Goal: Task Accomplishment & Management: Manage account settings

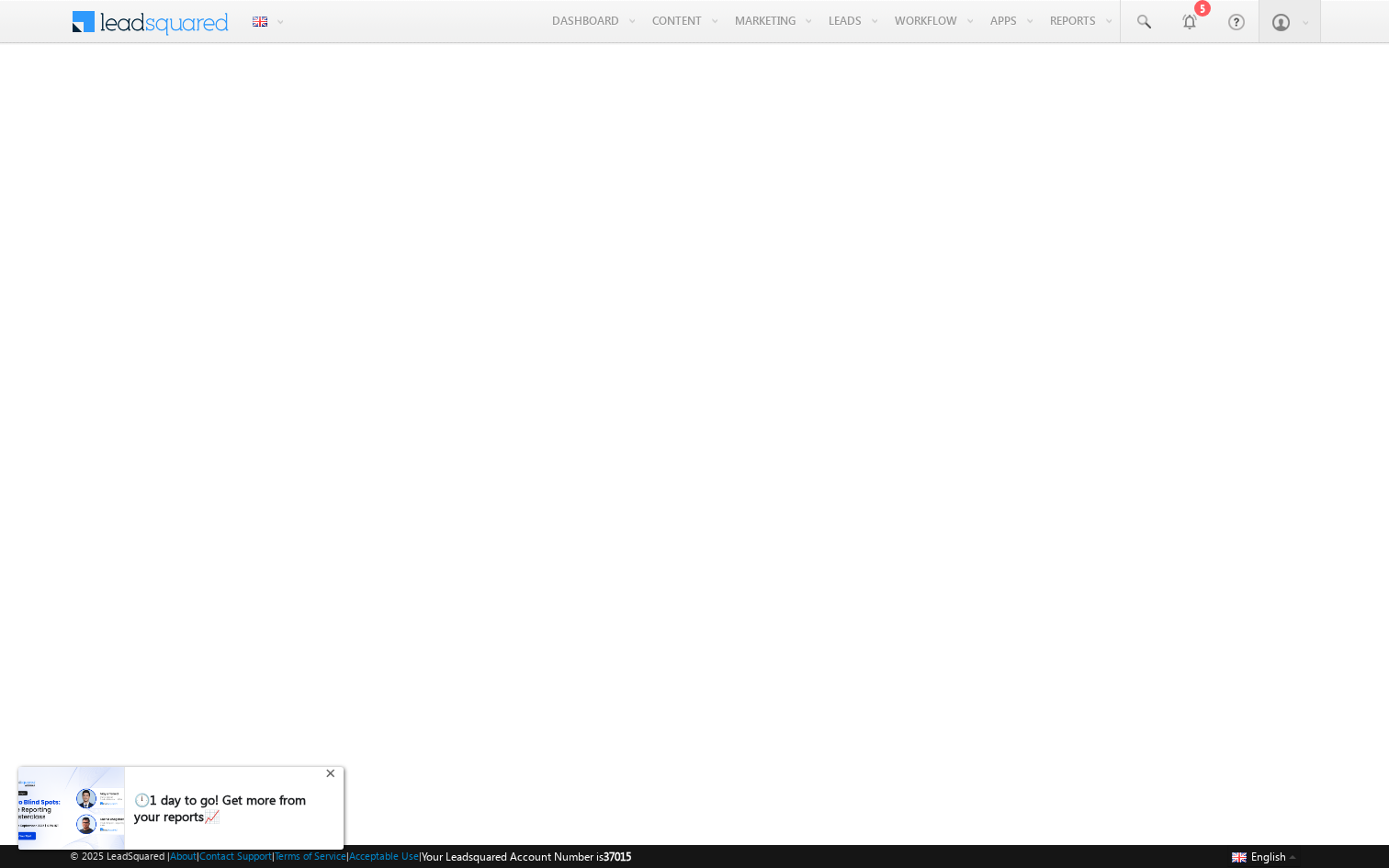
click at [332, 776] on div "+" at bounding box center [333, 771] width 22 height 22
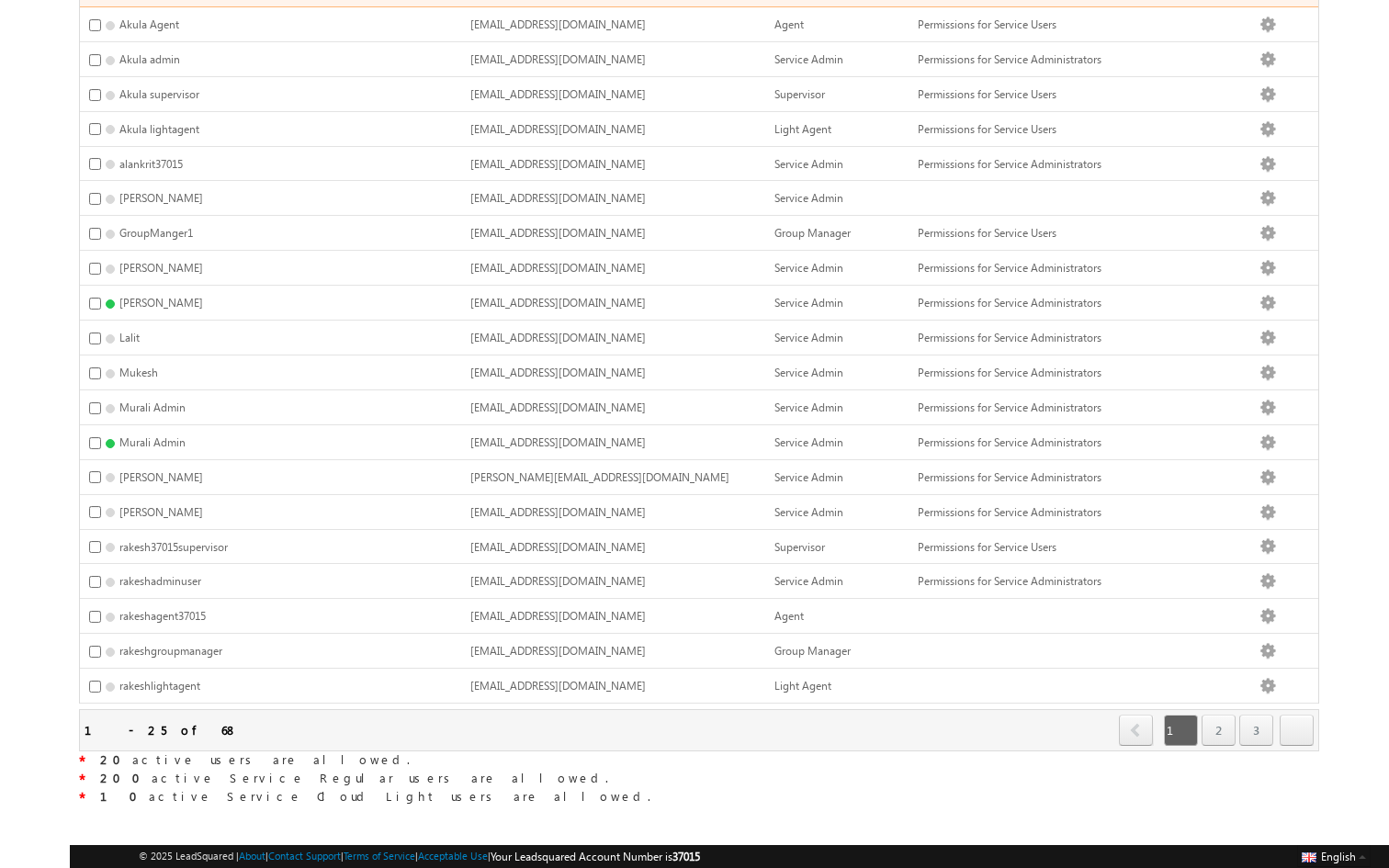
scroll to position [388, 0]
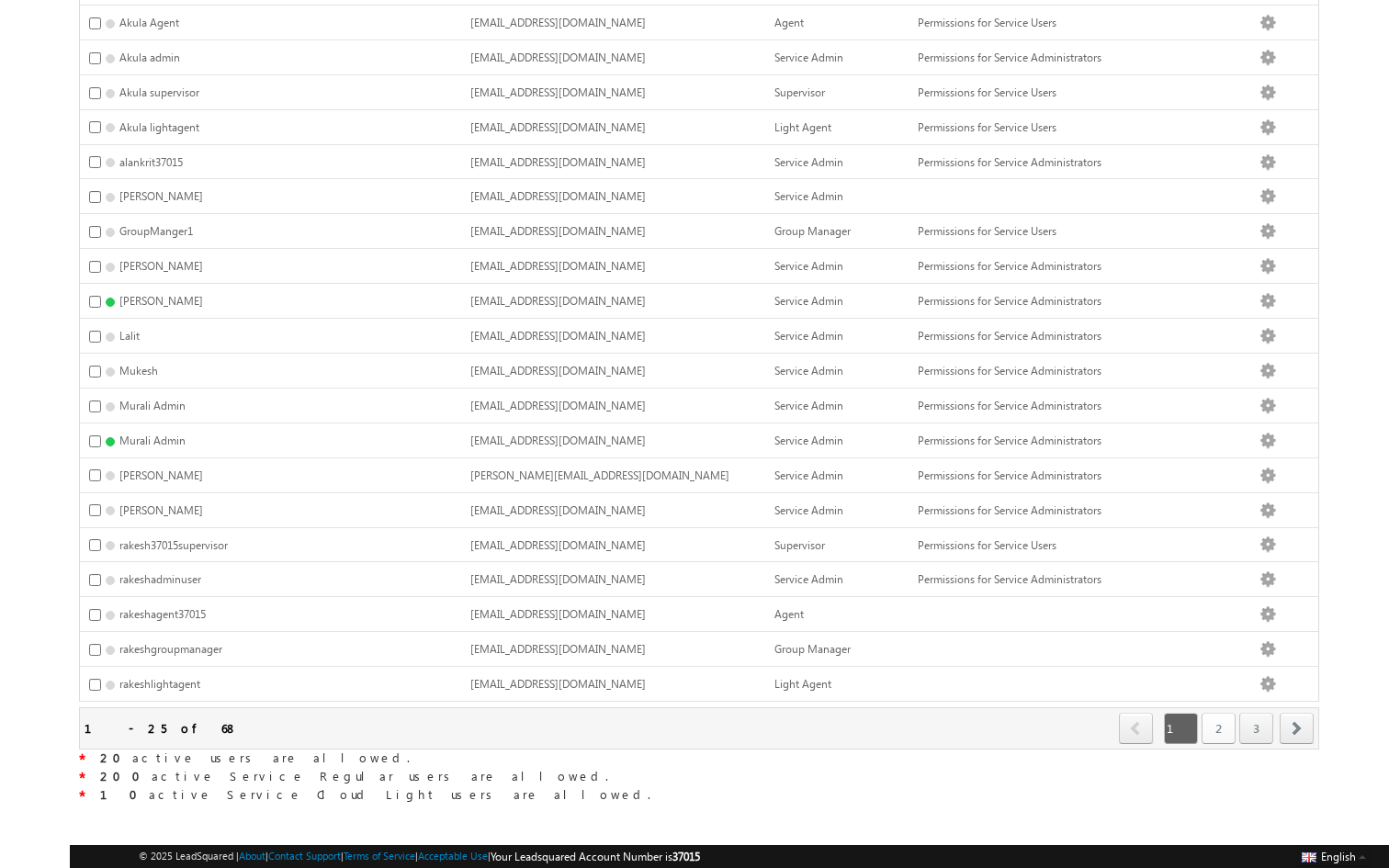
click at [1220, 720] on link "2" at bounding box center [1219, 728] width 34 height 32
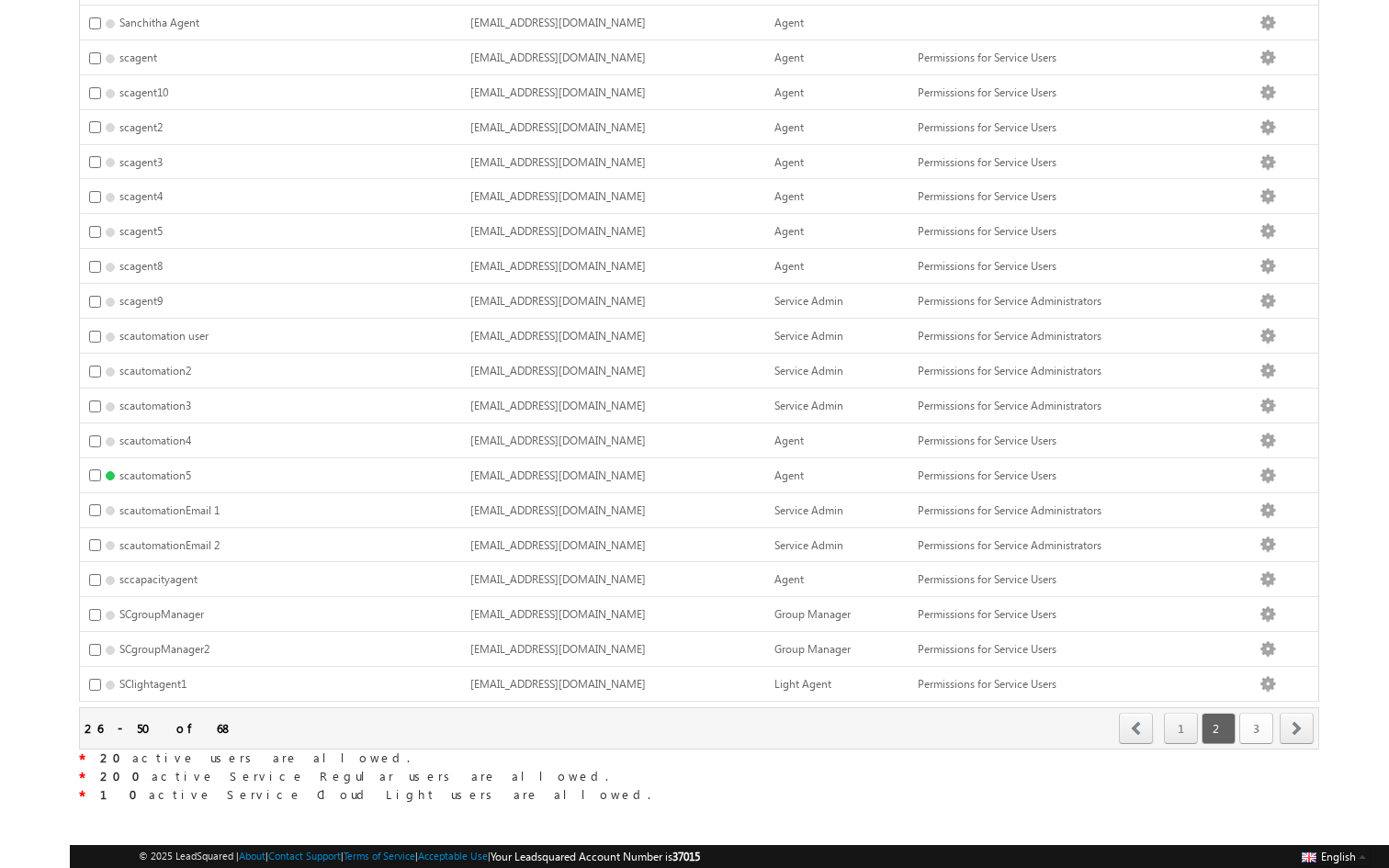
click at [1254, 729] on link "3" at bounding box center [1256, 728] width 34 height 32
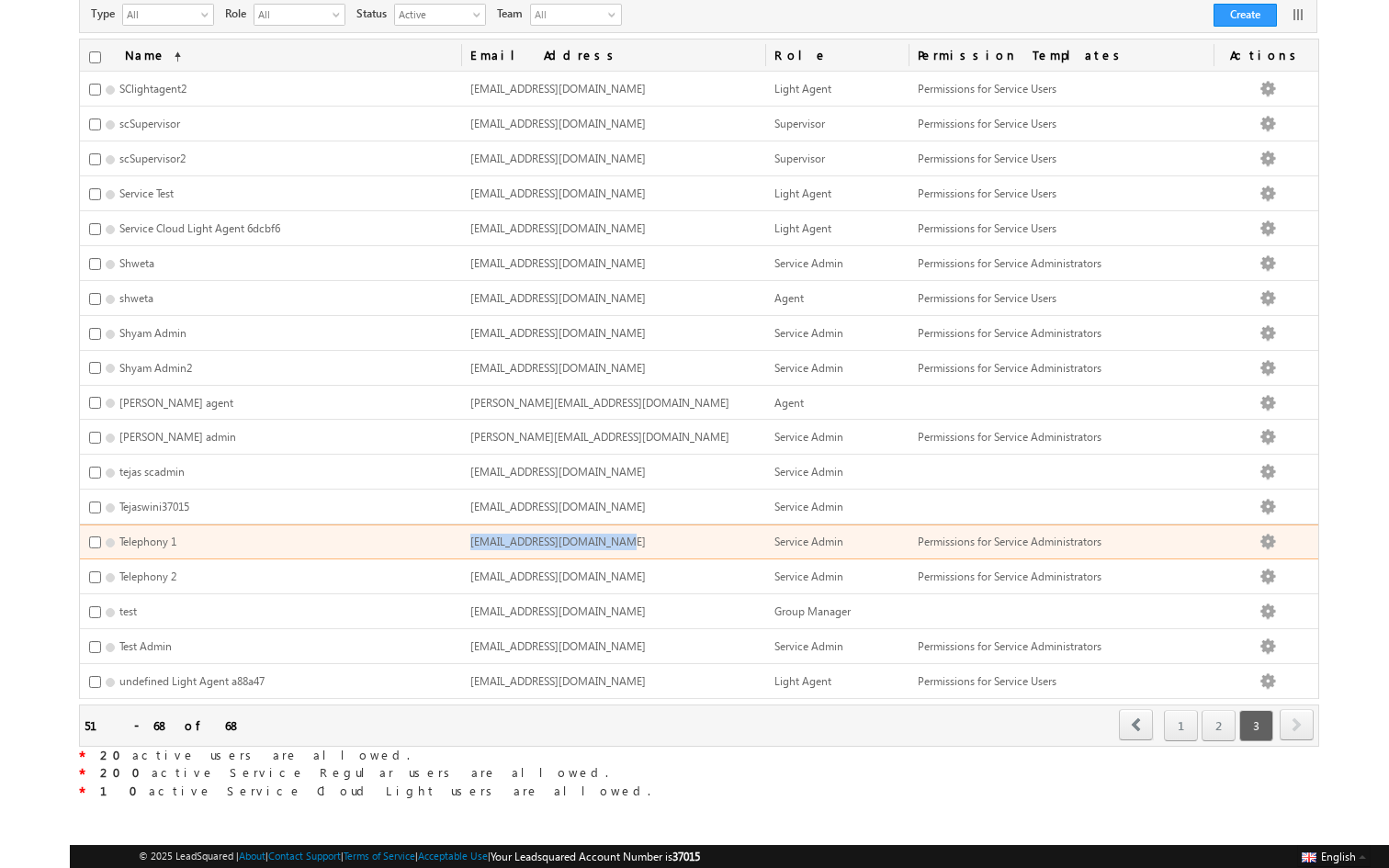
drag, startPoint x: 642, startPoint y: 539, endPoint x: 616, endPoint y: 535, distance: 26.3
click at [616, 535] on td "[EMAIL_ADDRESS][DOMAIN_NAME]" at bounding box center [614, 541] width 305 height 35
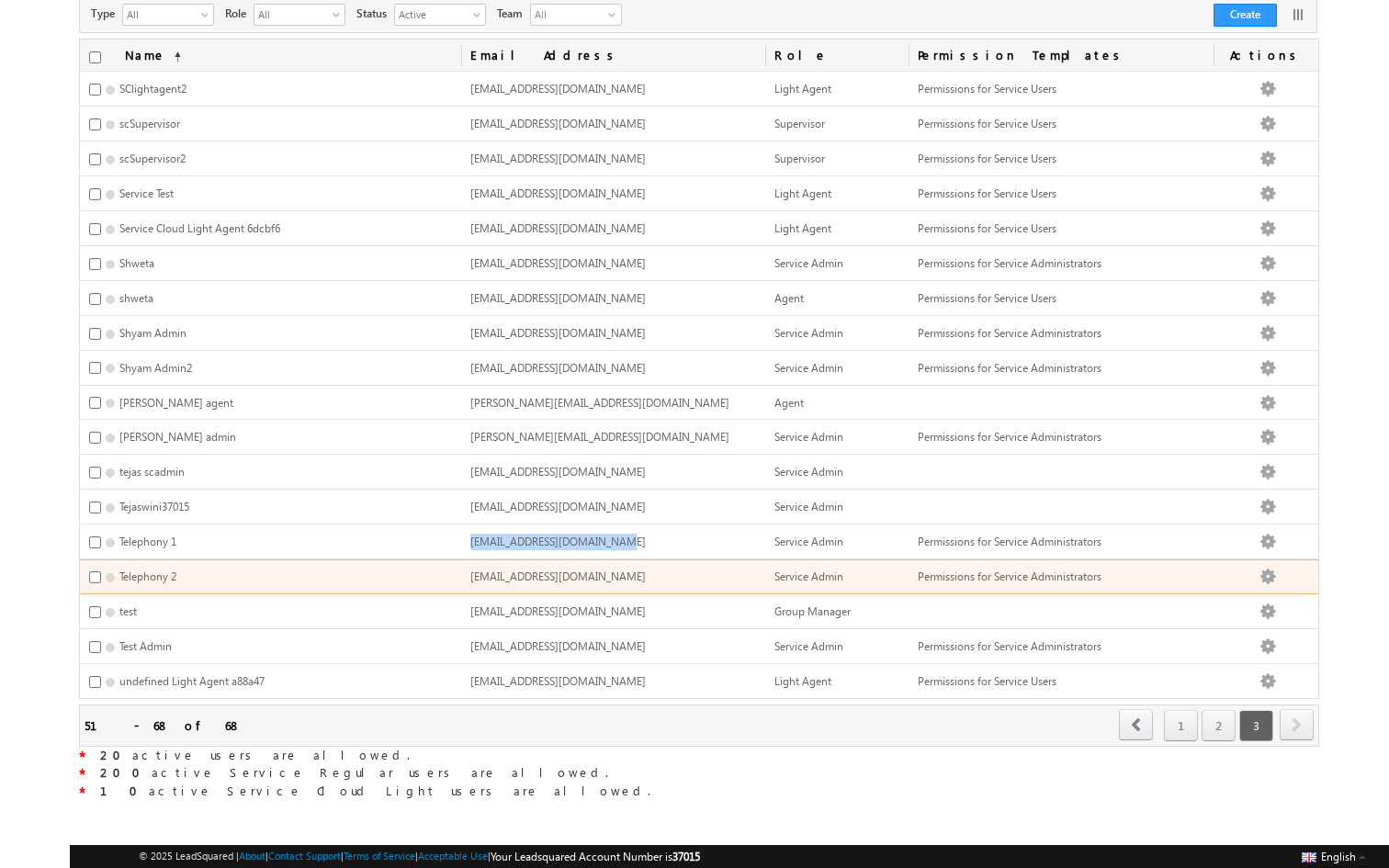
copy span "[EMAIL_ADDRESS][DOMAIN_NAME]"
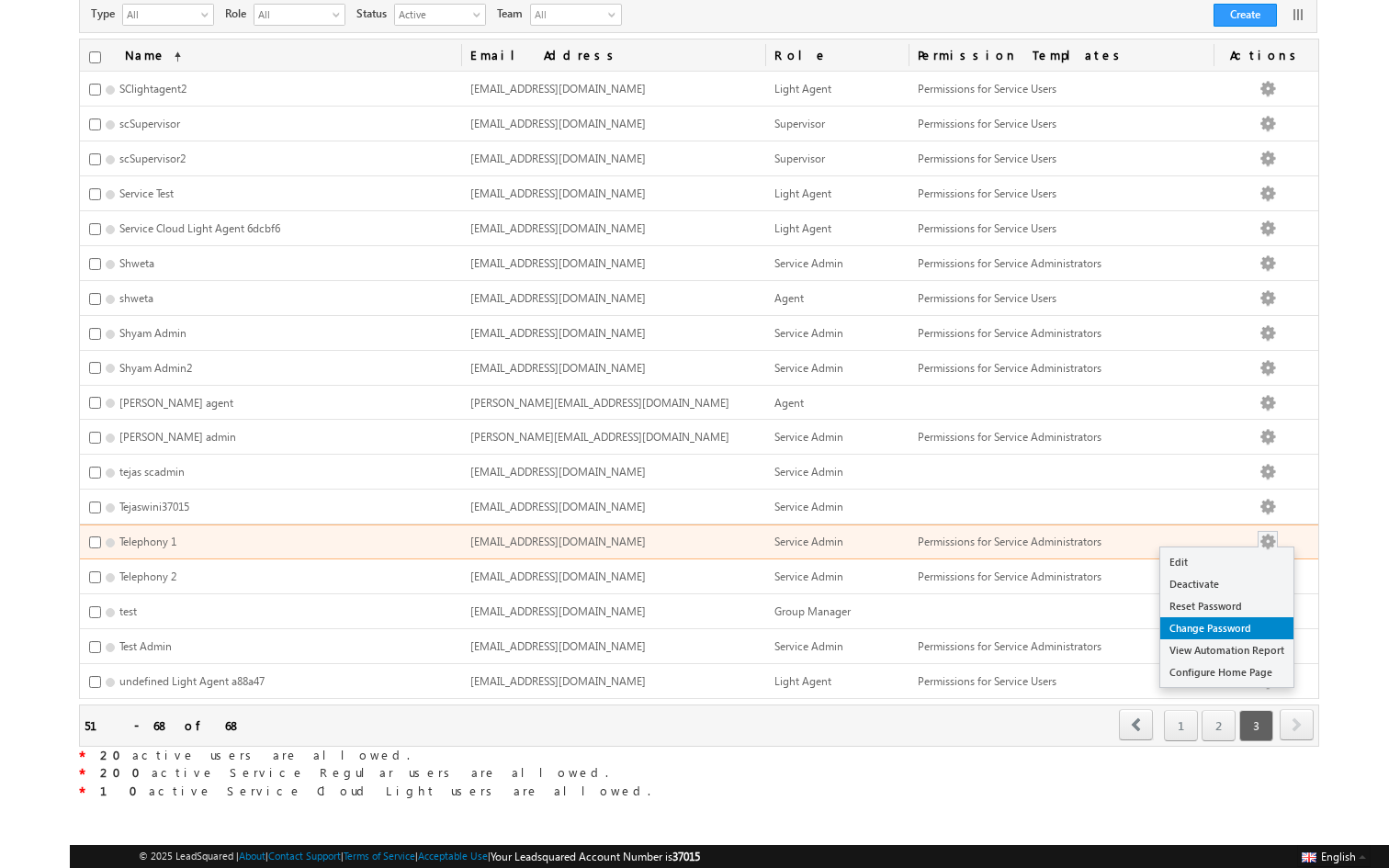
click at [1219, 628] on link "Change Password" at bounding box center [1227, 628] width 134 height 22
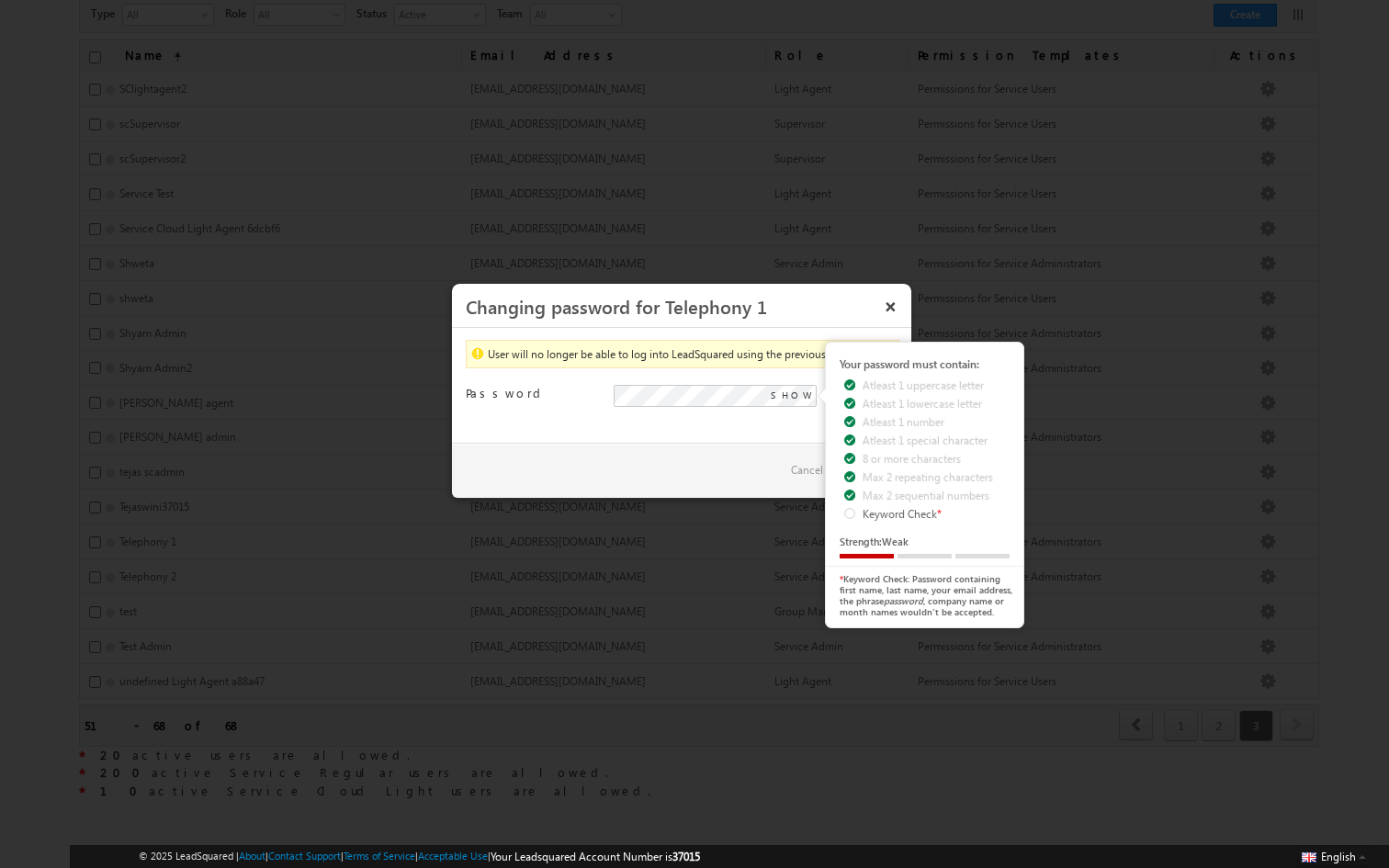
click at [576, 434] on div "User will no longer be able to log into LeadSquared using the previous password…" at bounding box center [682, 385] width 459 height 115
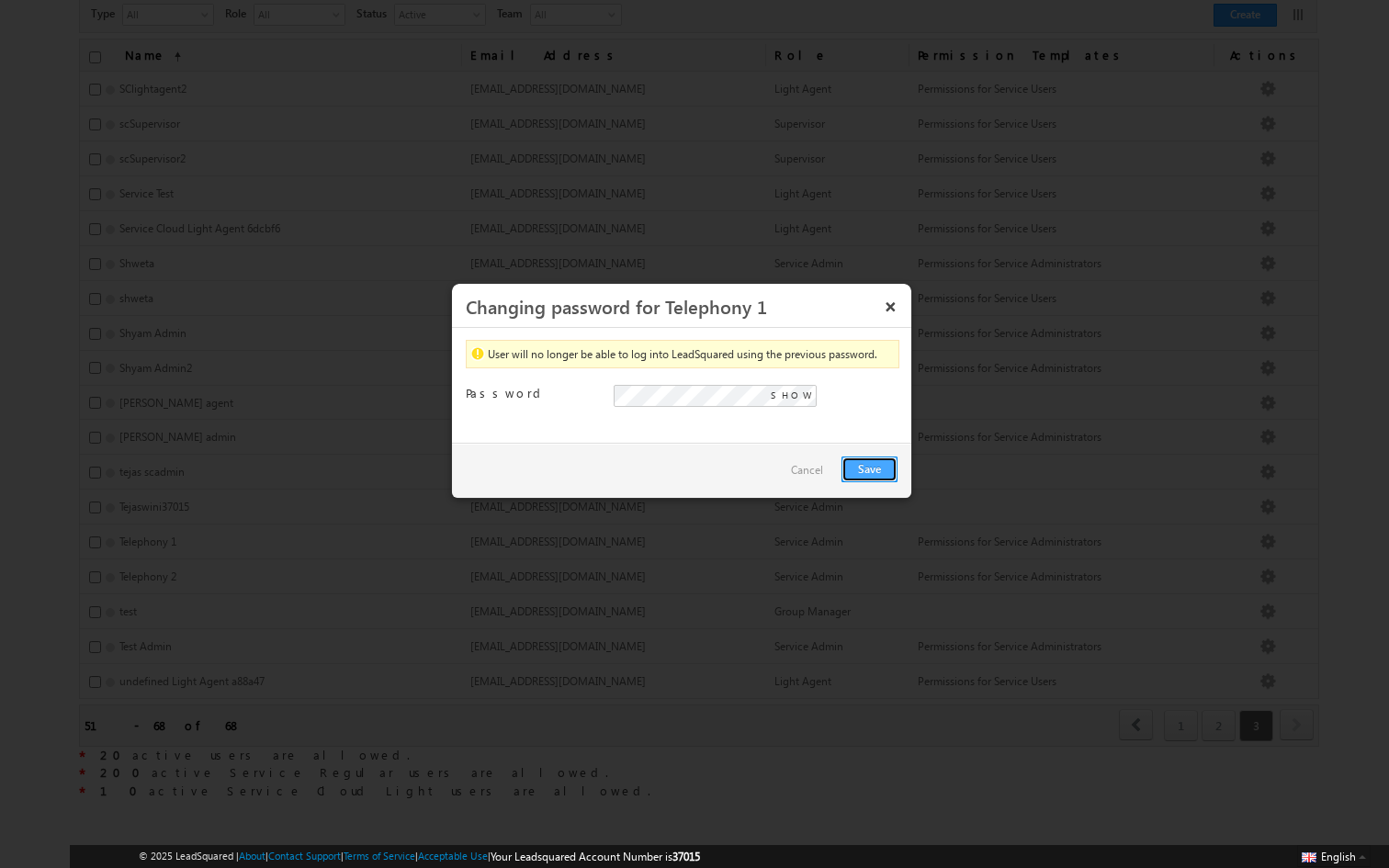
click at [884, 466] on button "Save" at bounding box center [869, 469] width 56 height 26
click at [801, 388] on span "SHOW" at bounding box center [791, 395] width 42 height 17
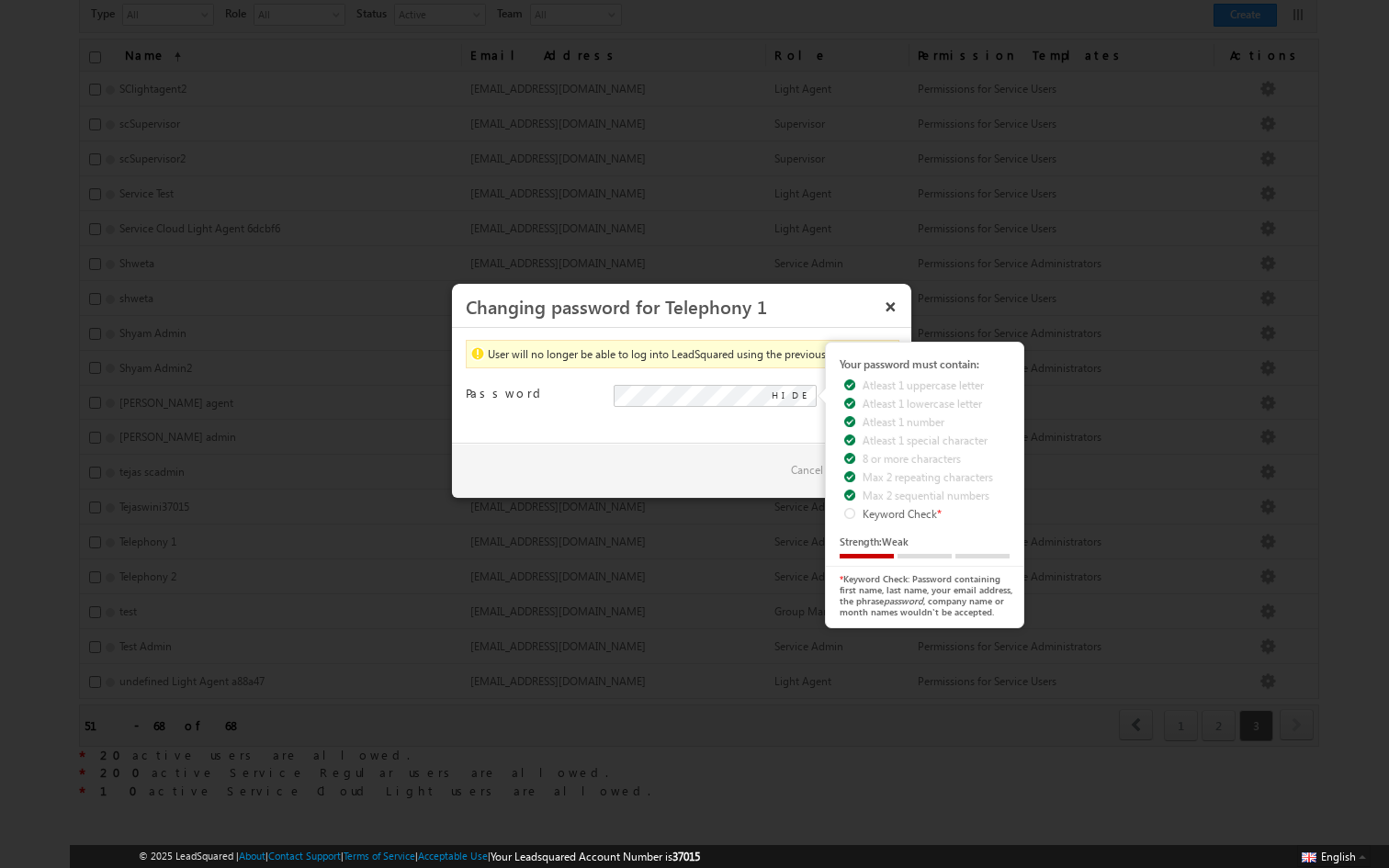
click at [751, 431] on div "User will no longer be able to log into LeadSquared using the previous password…" at bounding box center [682, 385] width 459 height 115
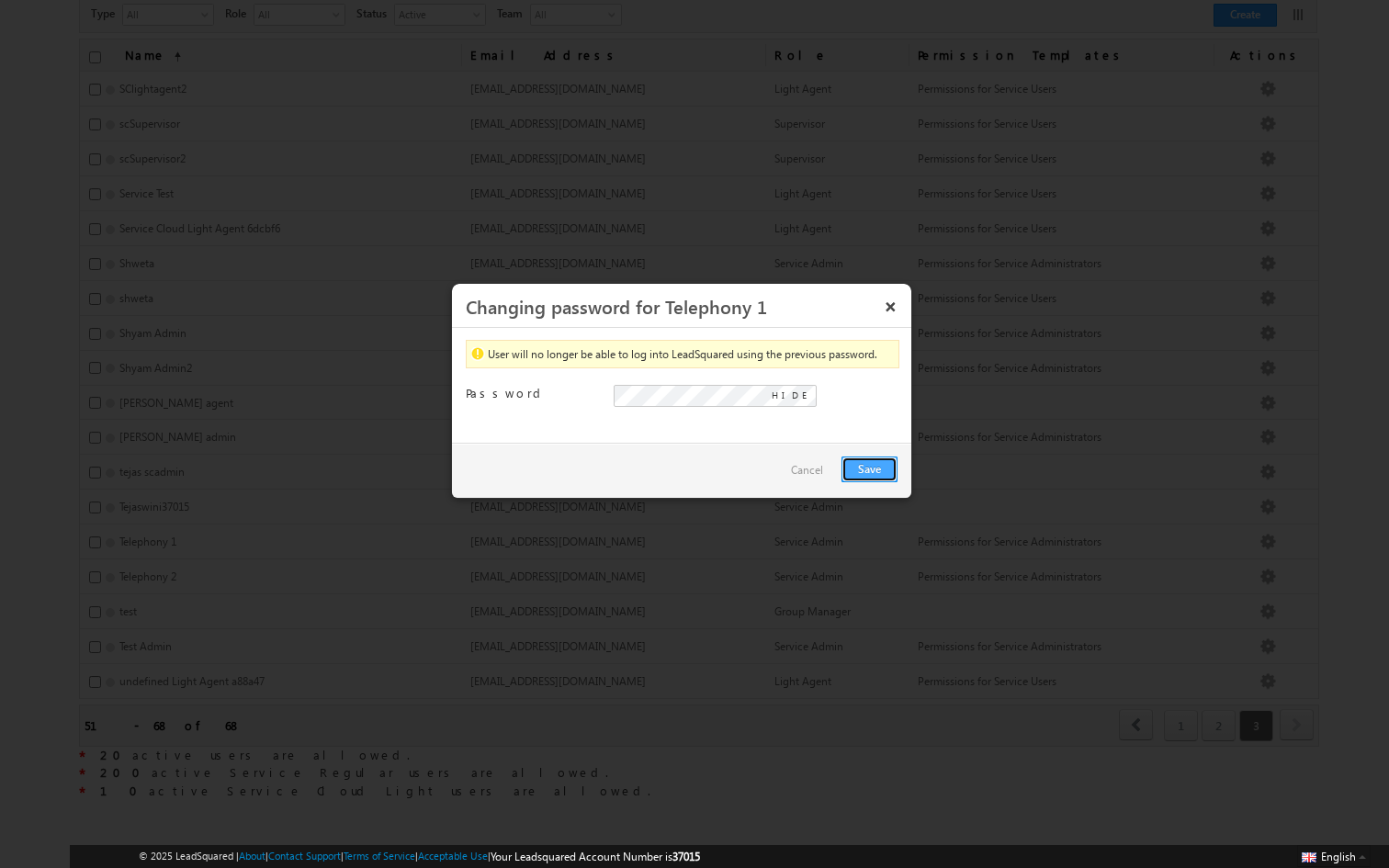
click at [861, 456] on button "Save" at bounding box center [869, 469] width 56 height 26
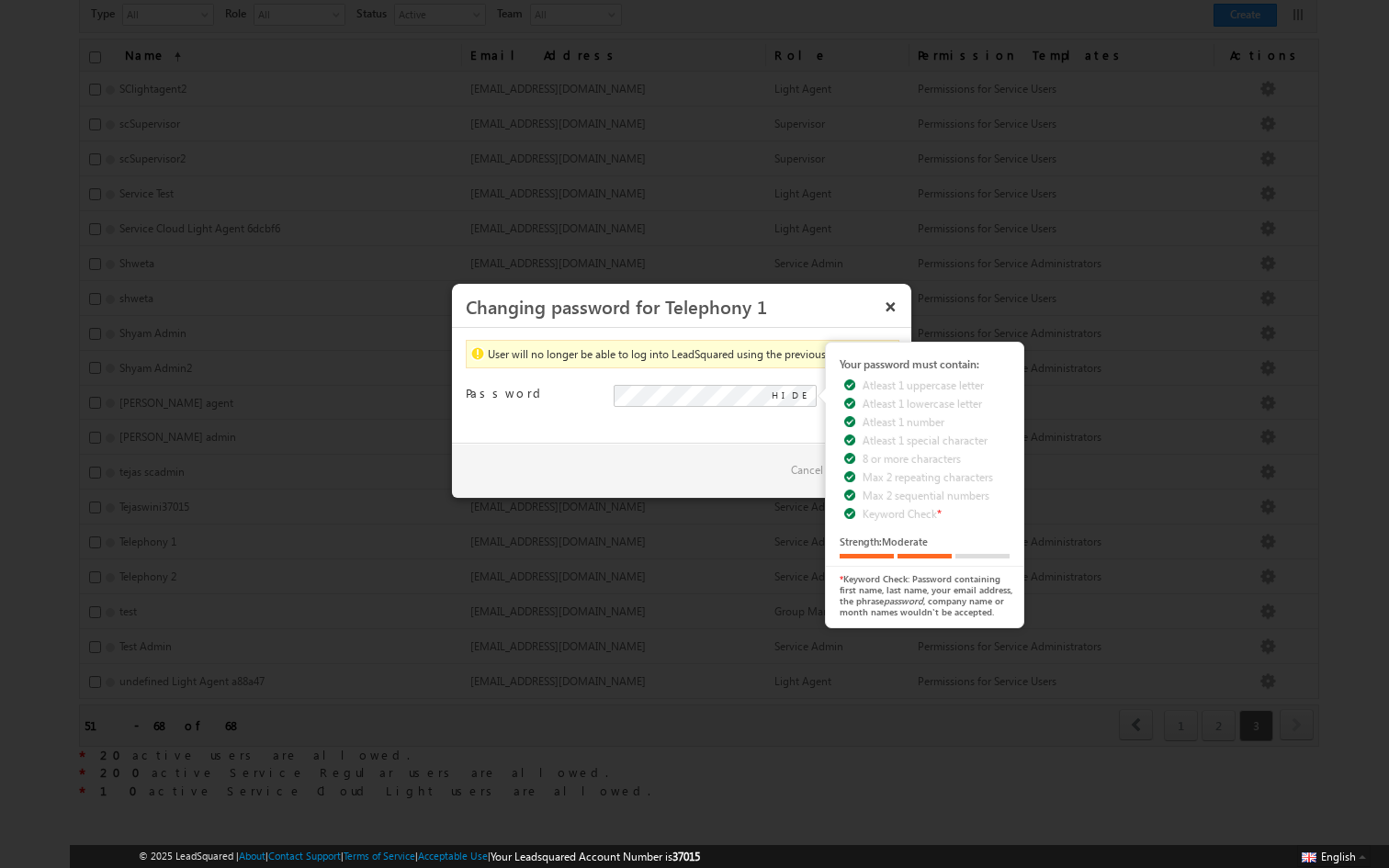
click at [774, 434] on div "User will no longer be able to log into LeadSquared using the previous password…" at bounding box center [682, 385] width 459 height 115
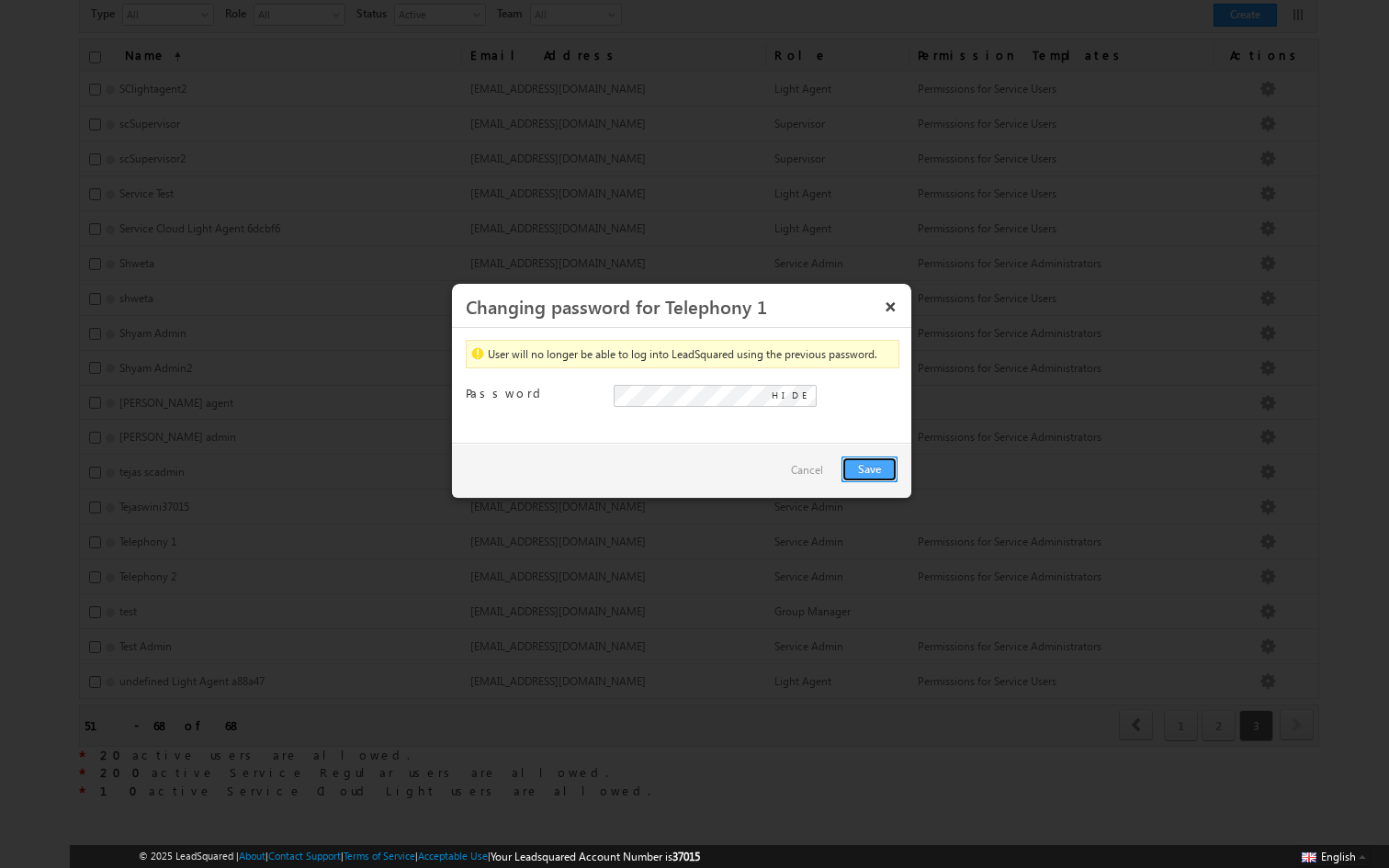
click at [866, 461] on button "Save" at bounding box center [869, 469] width 56 height 26
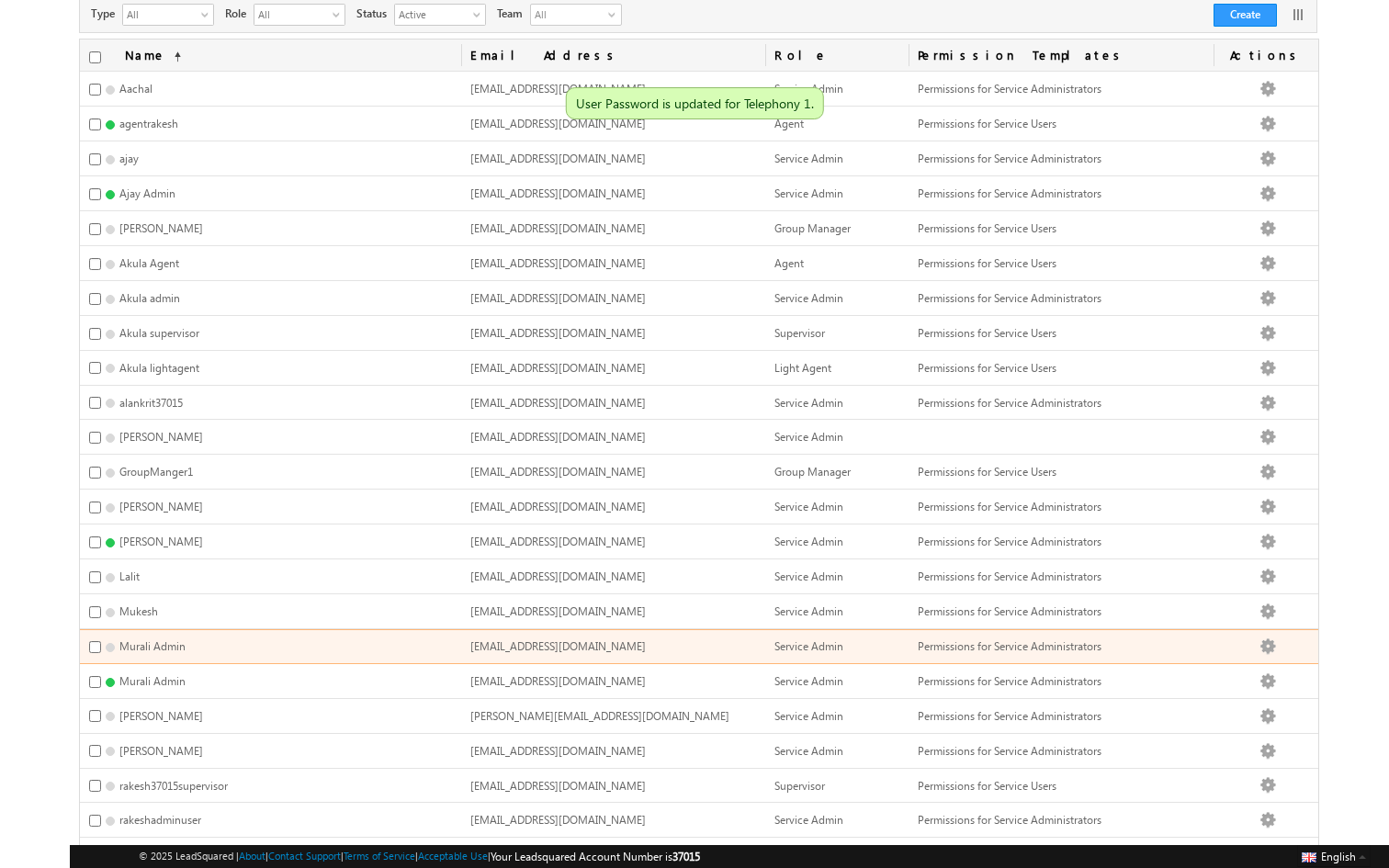
scroll to position [388, 0]
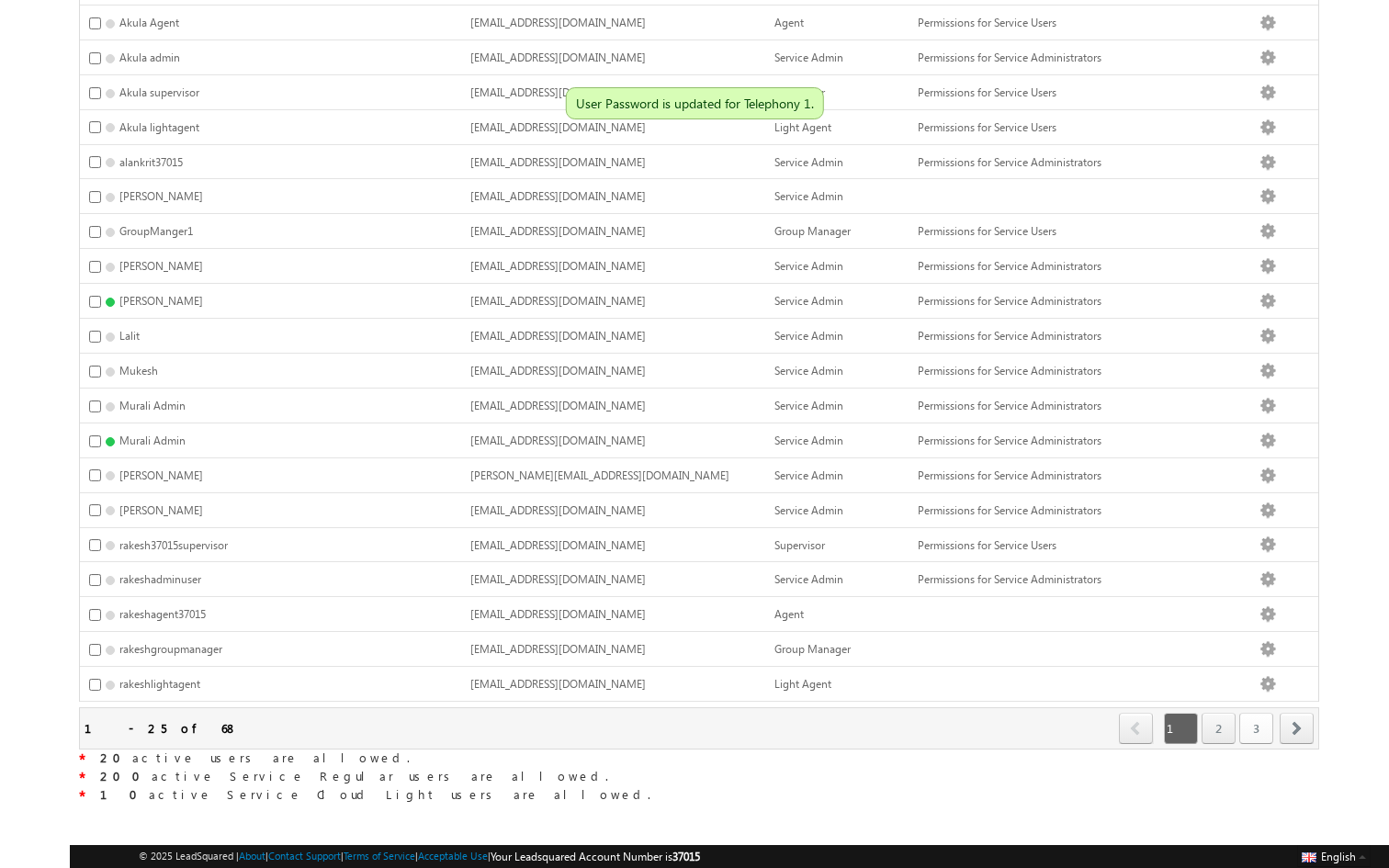
click at [1264, 713] on link "3" at bounding box center [1256, 728] width 34 height 32
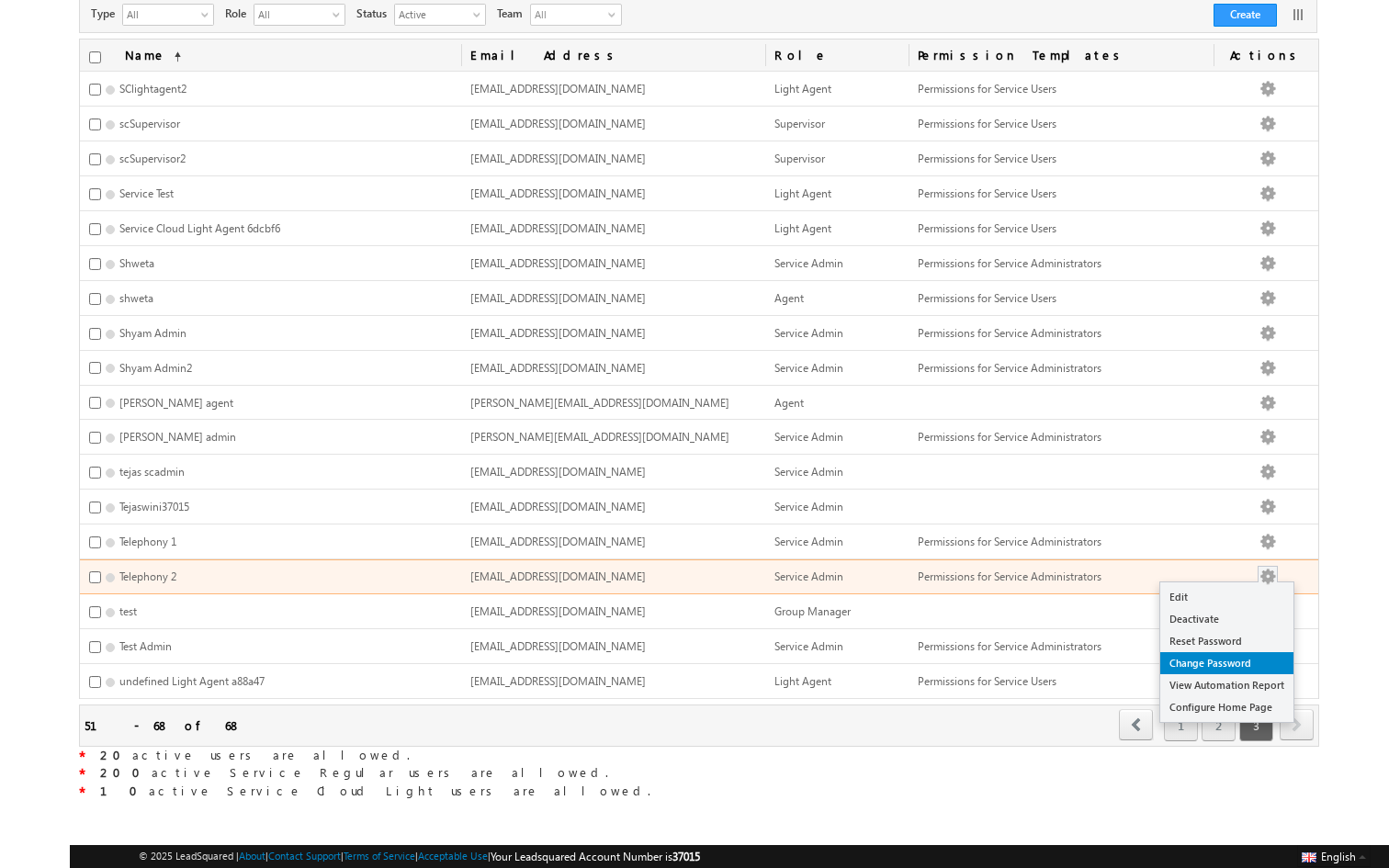
click at [1247, 656] on link "Change Password" at bounding box center [1227, 663] width 134 height 22
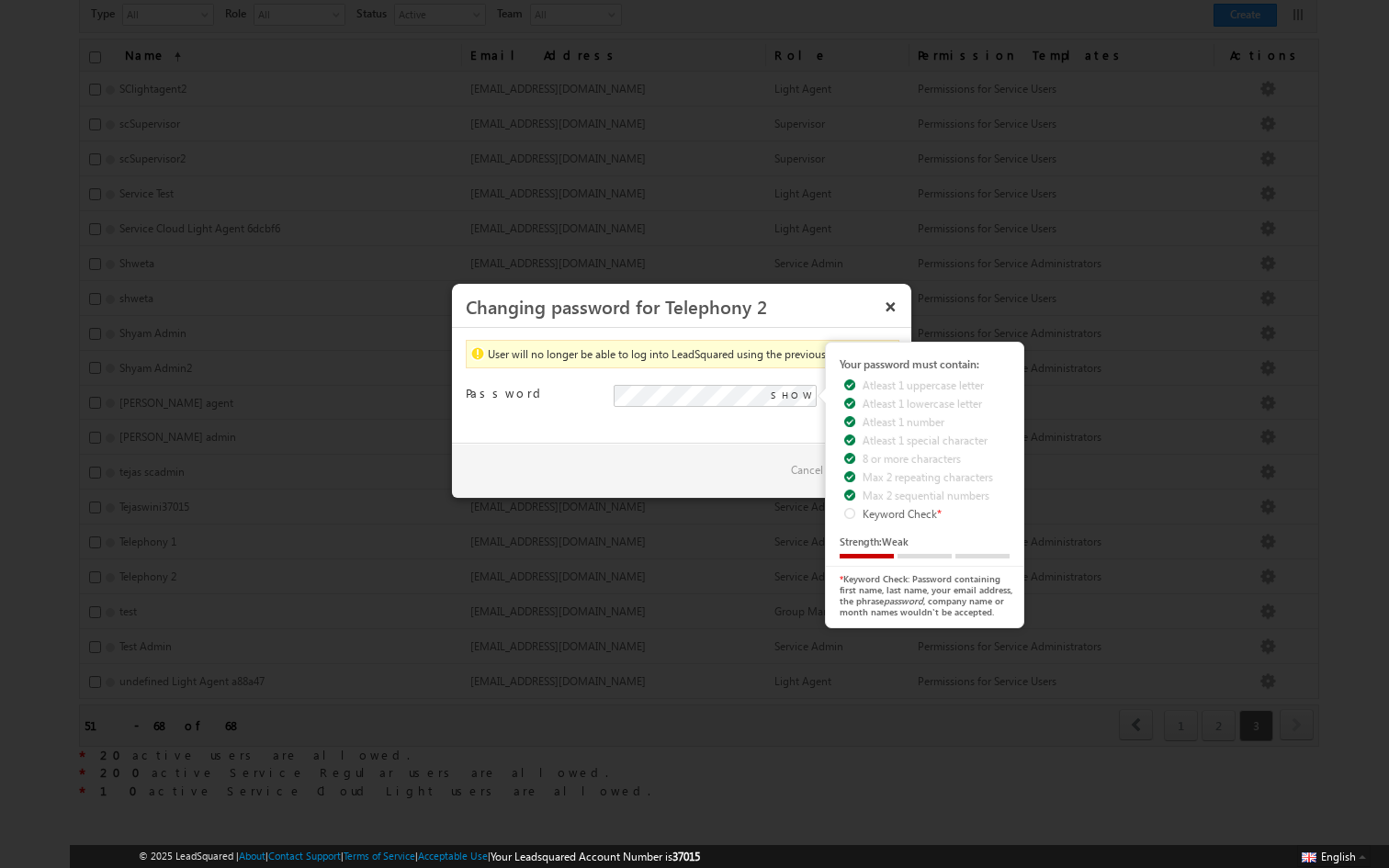
click at [656, 413] on div "Please provide a password. SHOW Your password must contain: Atleast 1 uppercase…" at bounding box center [755, 405] width 284 height 40
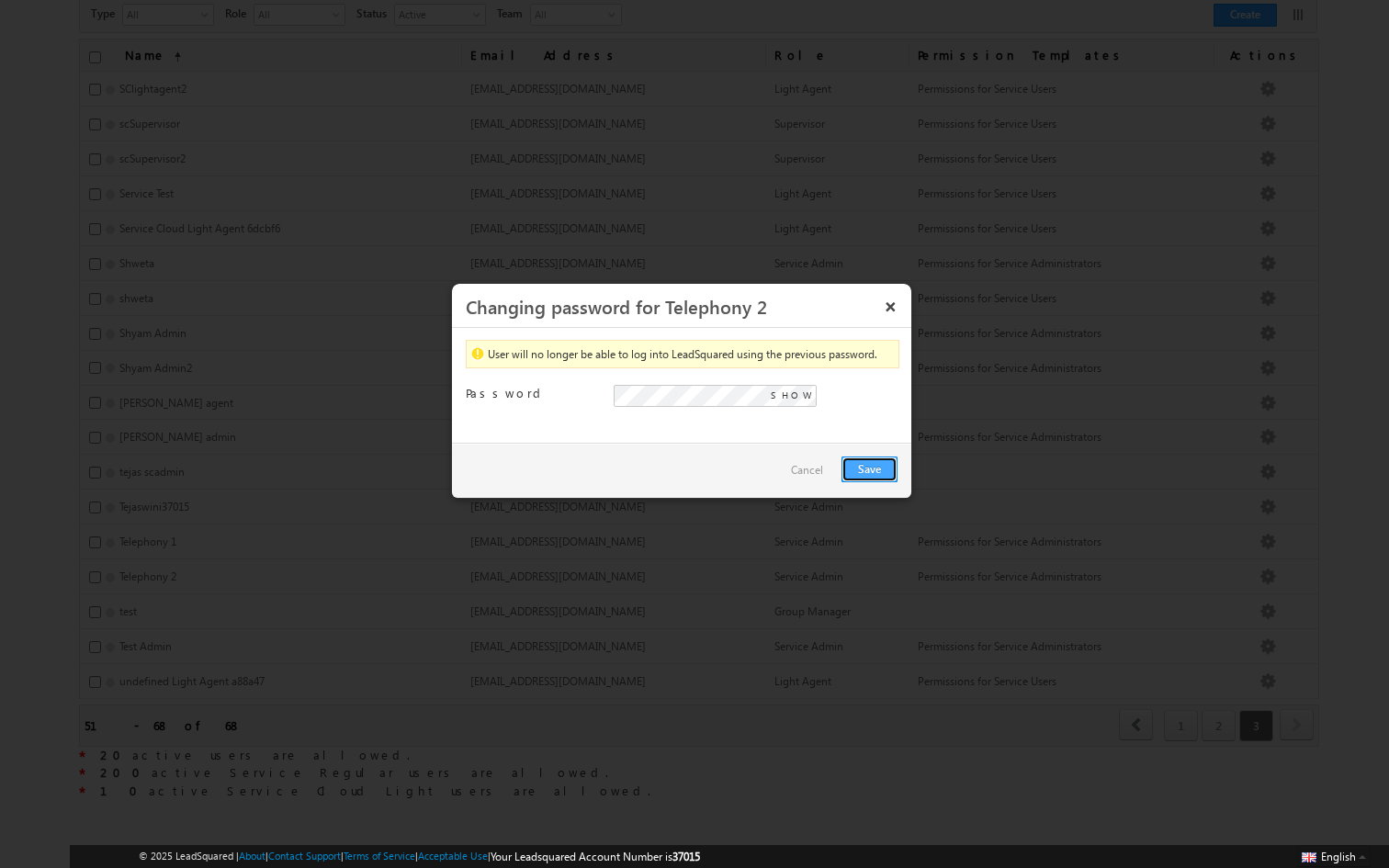
click at [858, 465] on button "Save" at bounding box center [869, 469] width 56 height 26
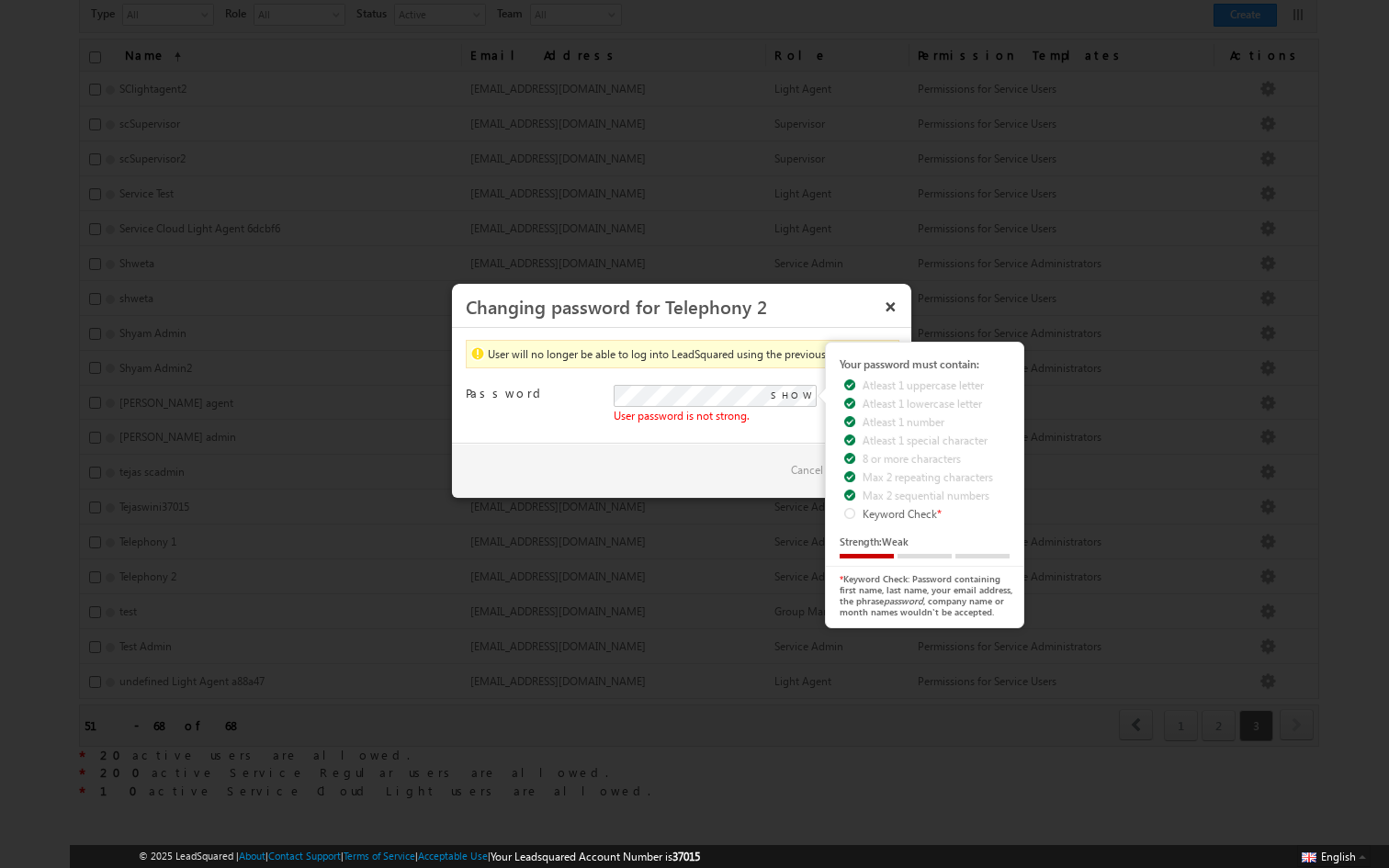
click at [791, 396] on span "SHOW" at bounding box center [791, 395] width 42 height 17
click at [735, 428] on div "User will no longer be able to log into LeadSquared using the previous password…" at bounding box center [682, 385] width 459 height 115
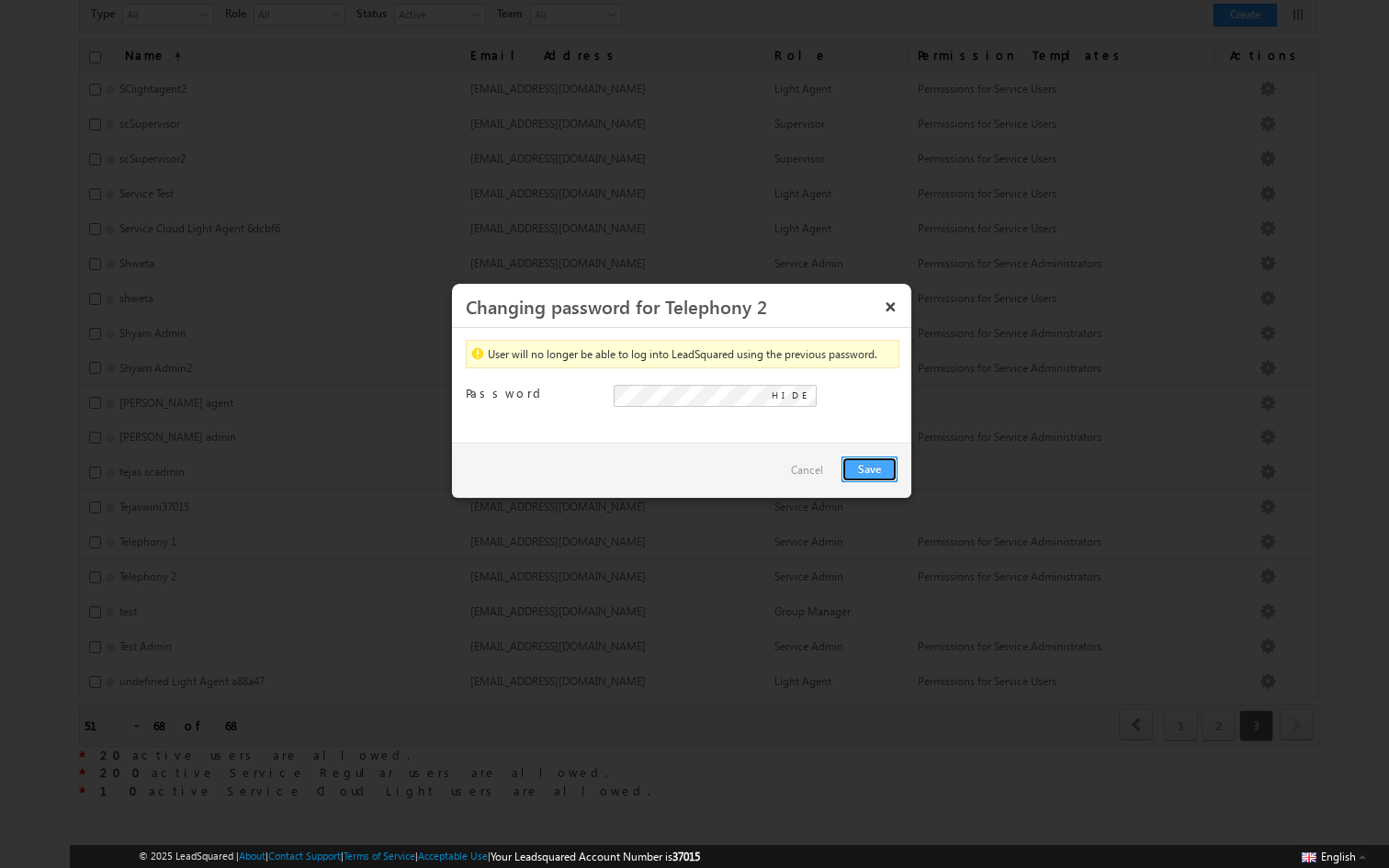
click at [873, 469] on button "Save" at bounding box center [869, 469] width 56 height 26
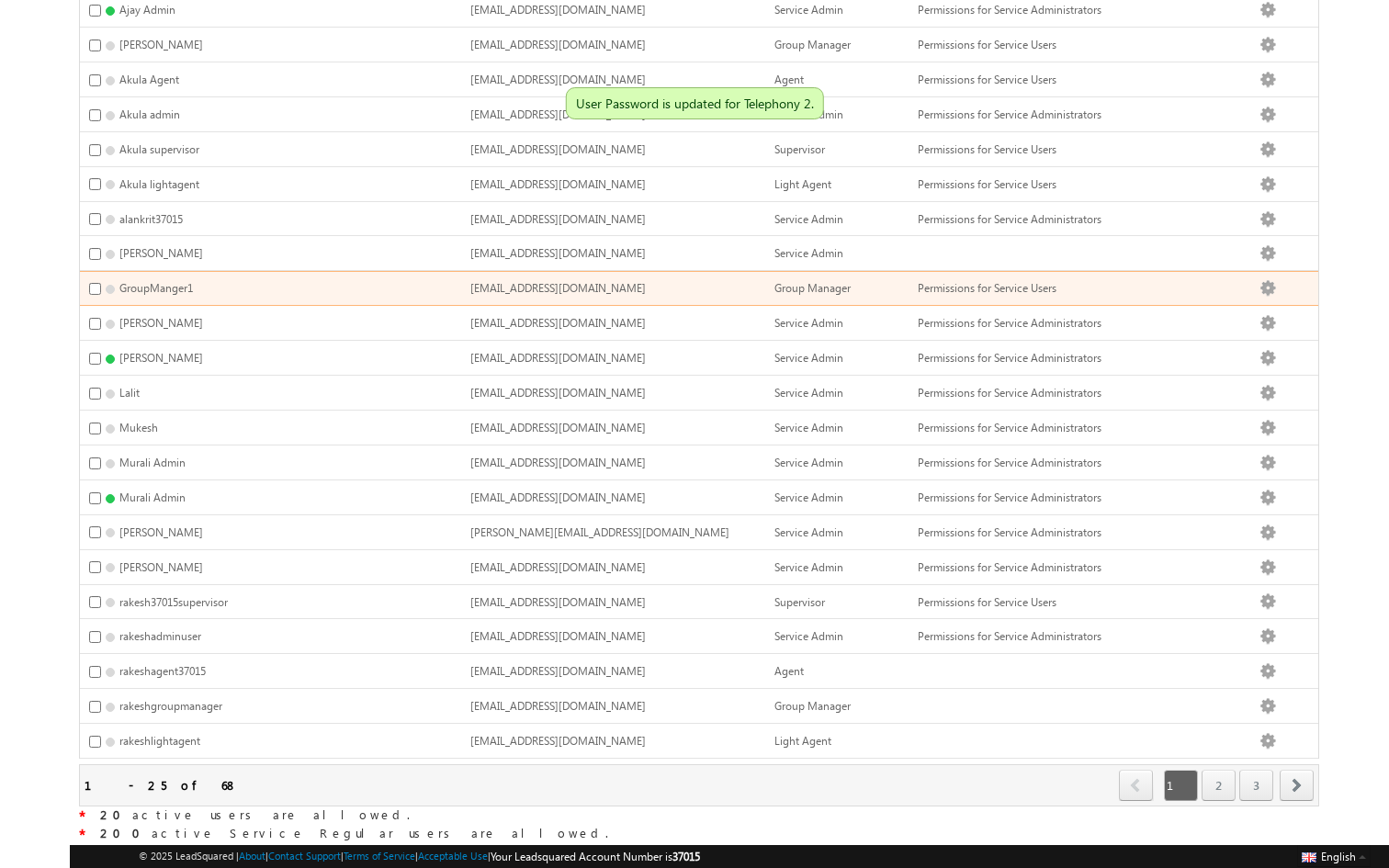
scroll to position [388, 0]
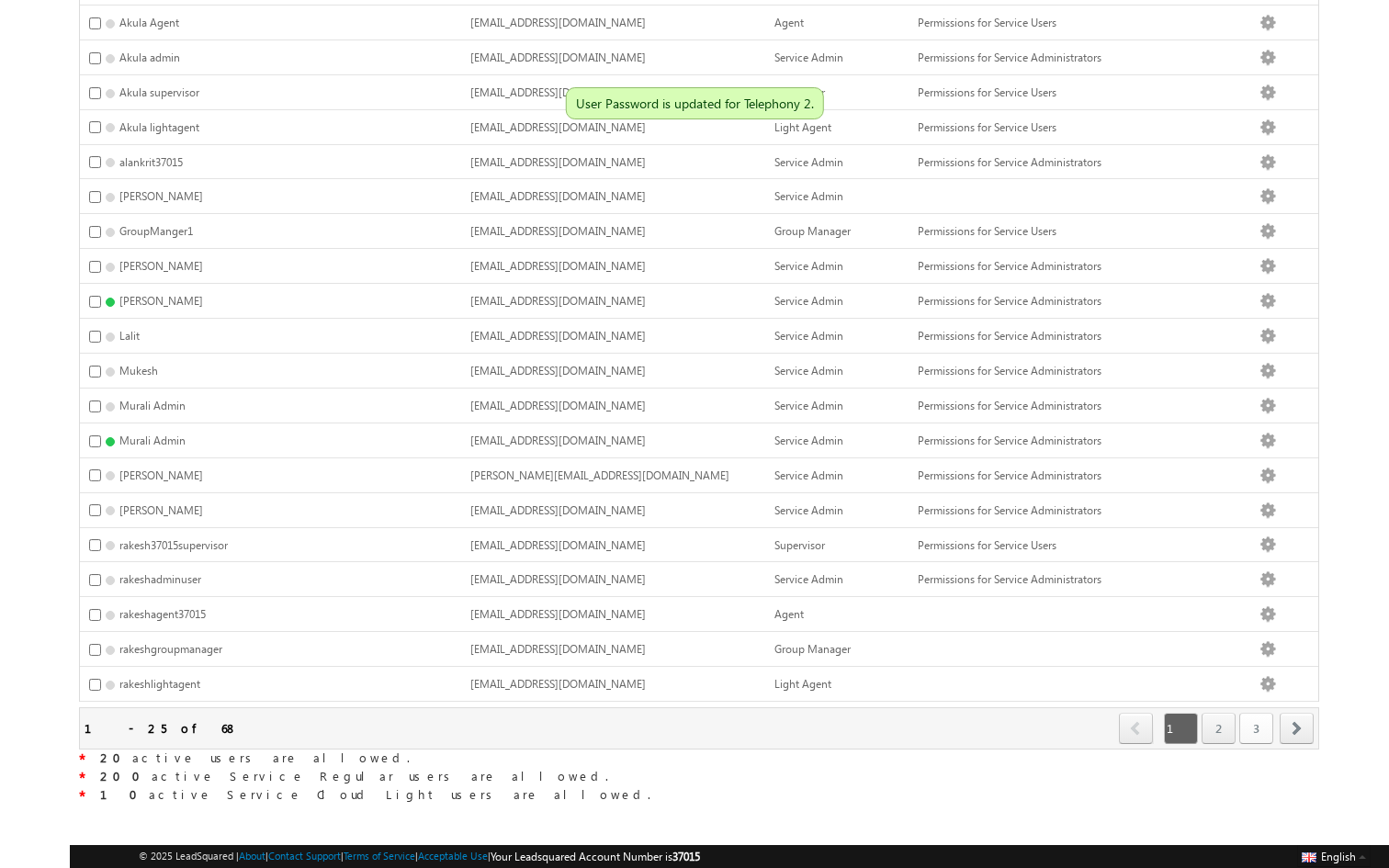
click at [1260, 713] on link "3" at bounding box center [1256, 728] width 34 height 32
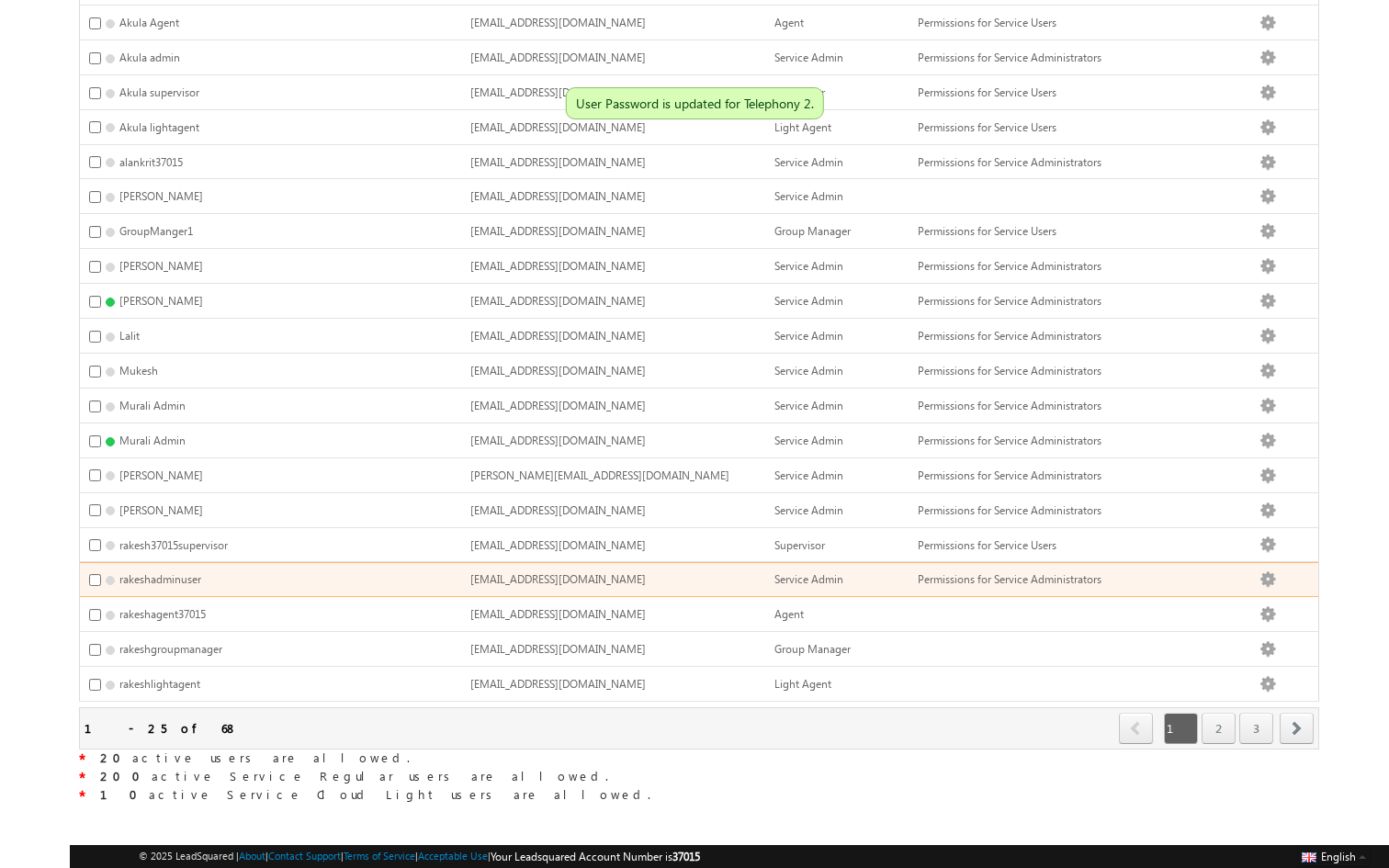
scroll to position [146, 0]
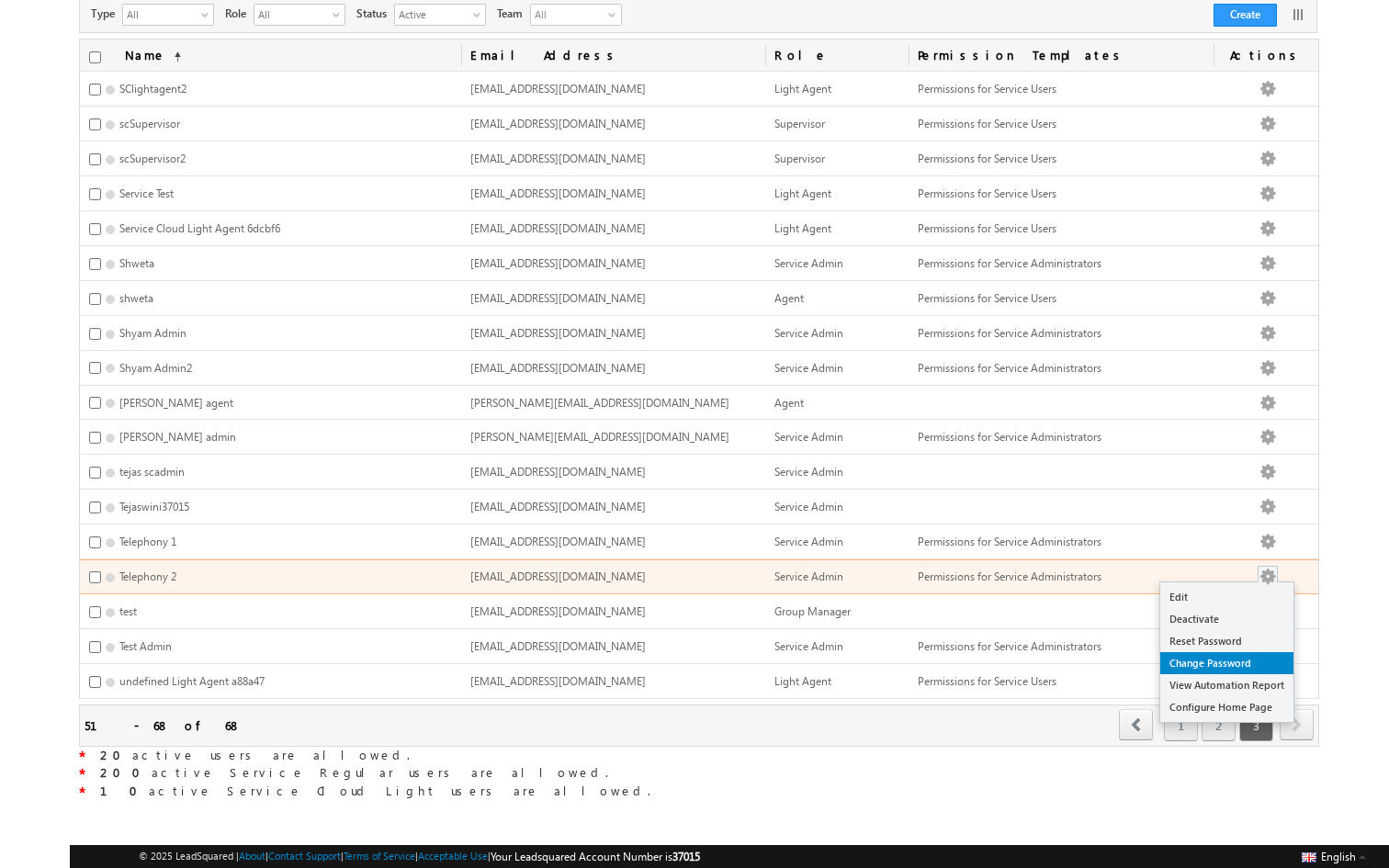
click at [1241, 654] on link "Change Password" at bounding box center [1227, 663] width 134 height 22
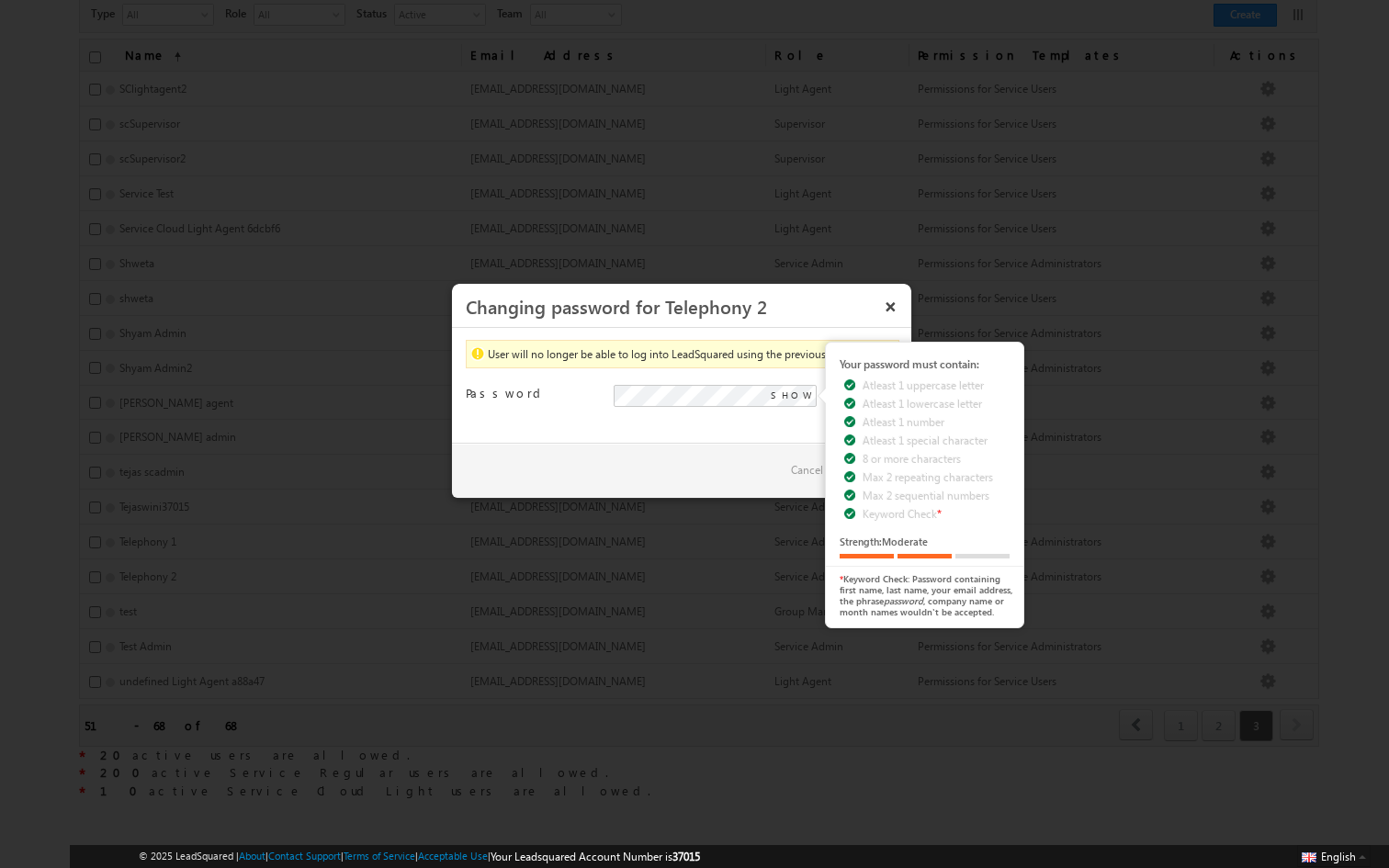
click at [798, 389] on span "SHOW" at bounding box center [791, 395] width 42 height 17
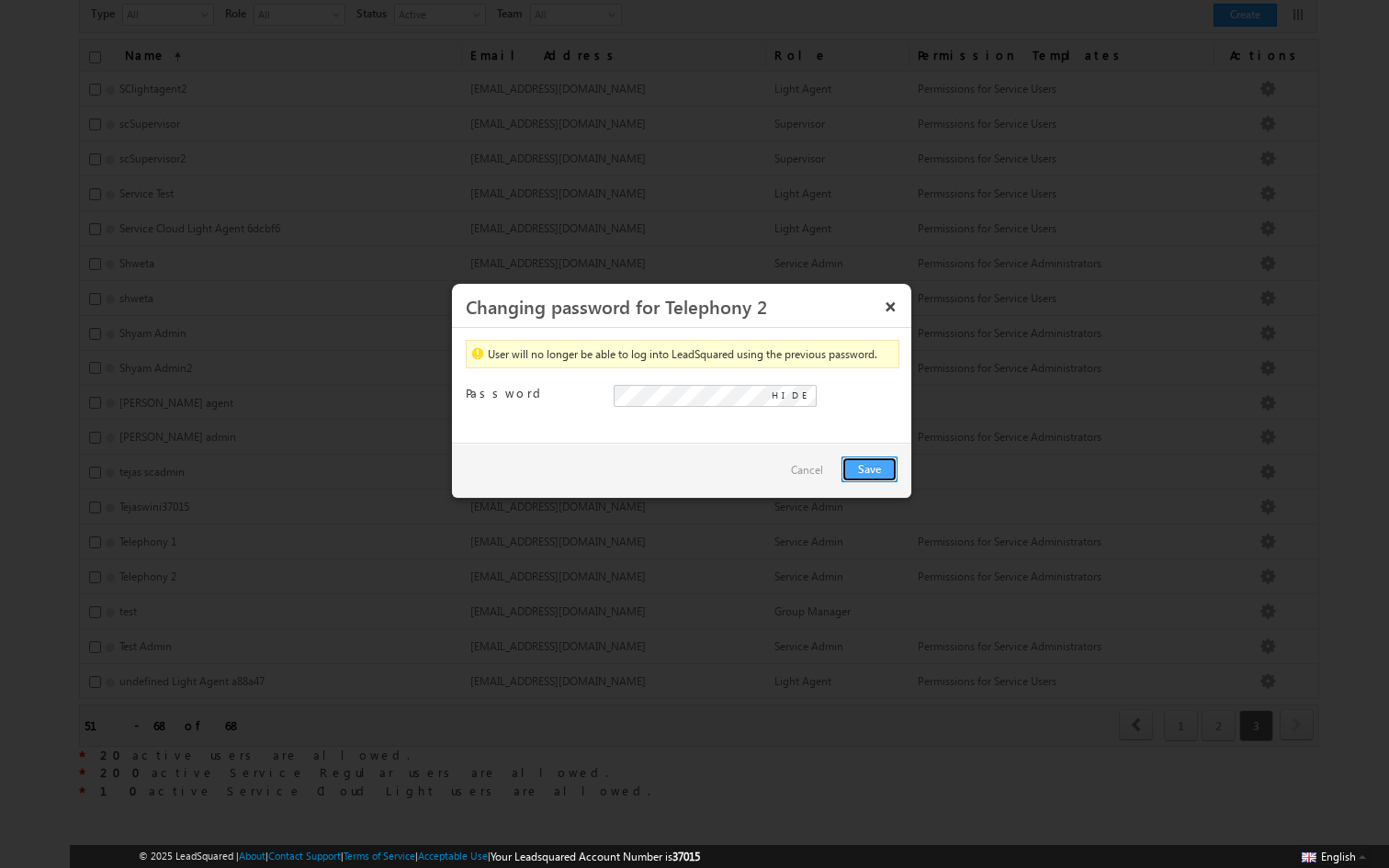
click at [872, 470] on button "Save" at bounding box center [869, 469] width 56 height 26
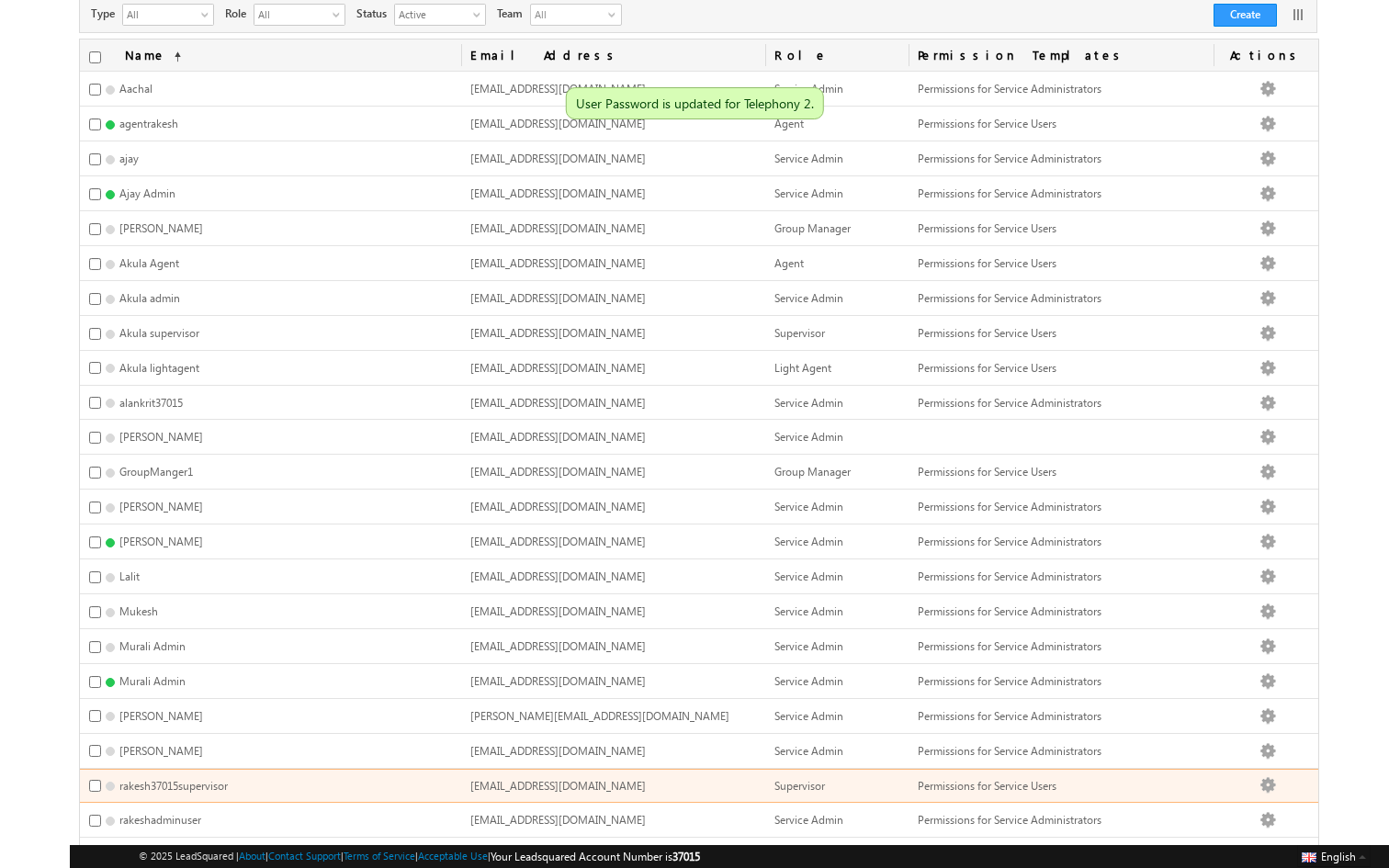
scroll to position [388, 0]
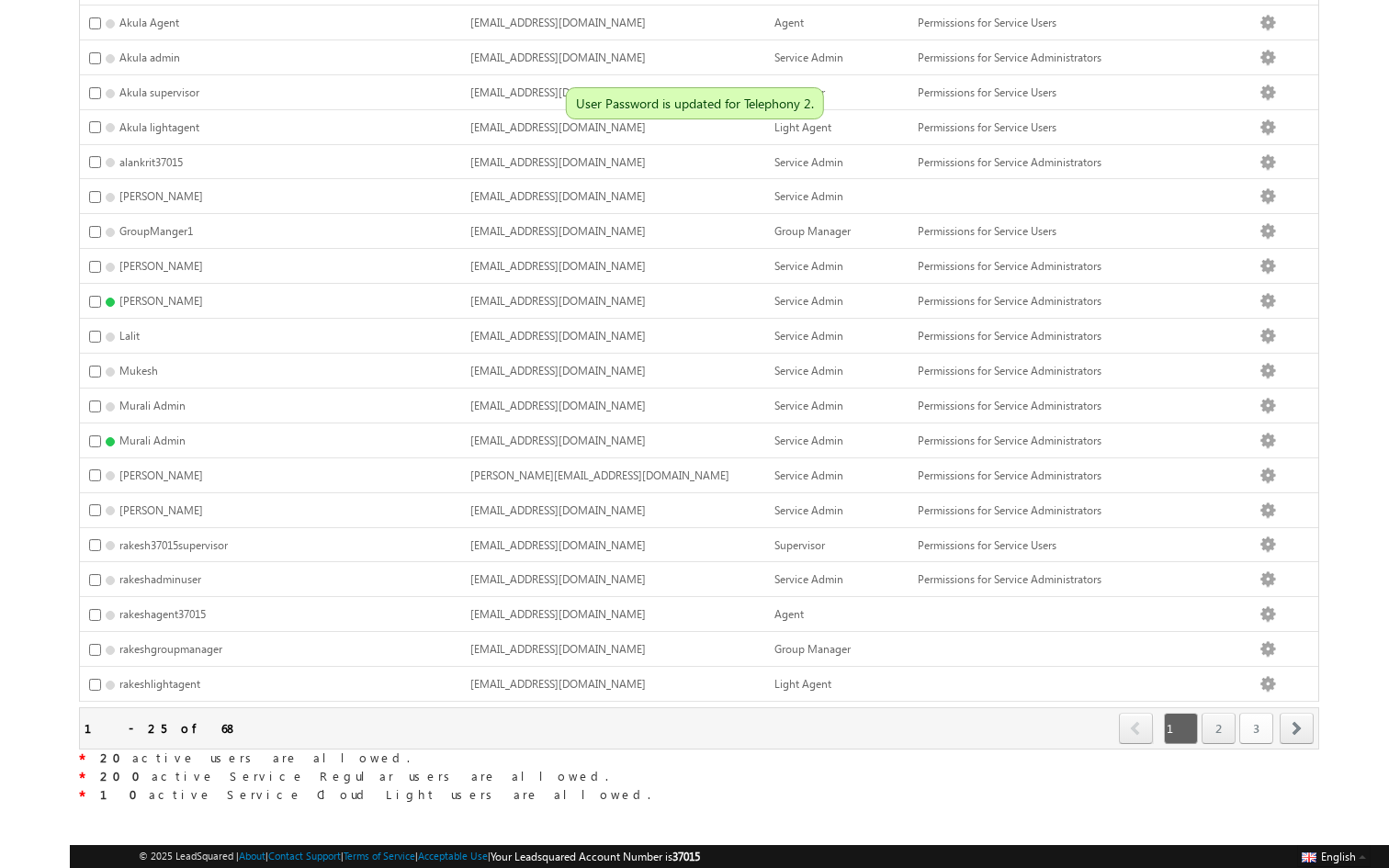
click at [1244, 729] on link "3" at bounding box center [1256, 728] width 34 height 32
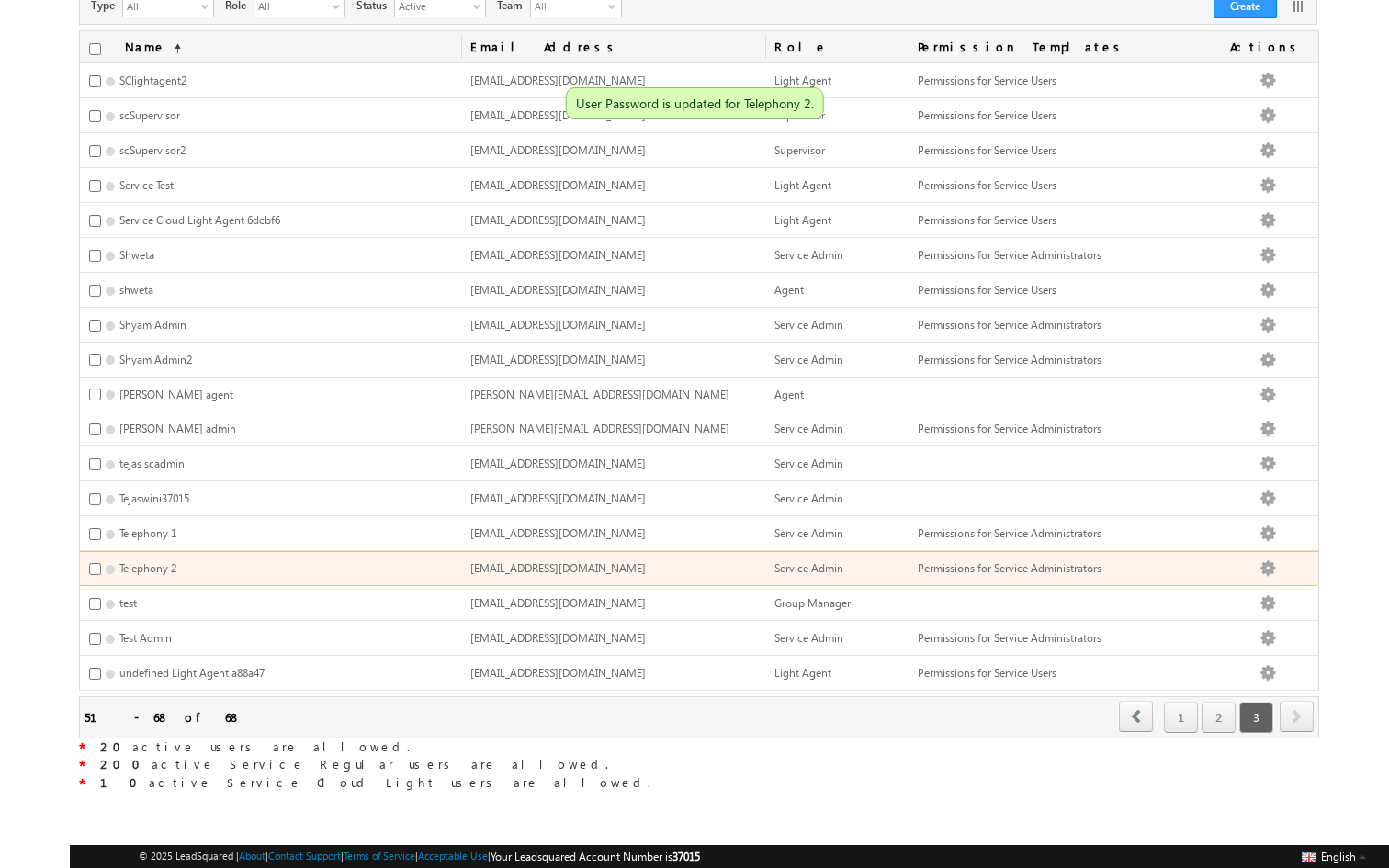
scroll to position [146, 0]
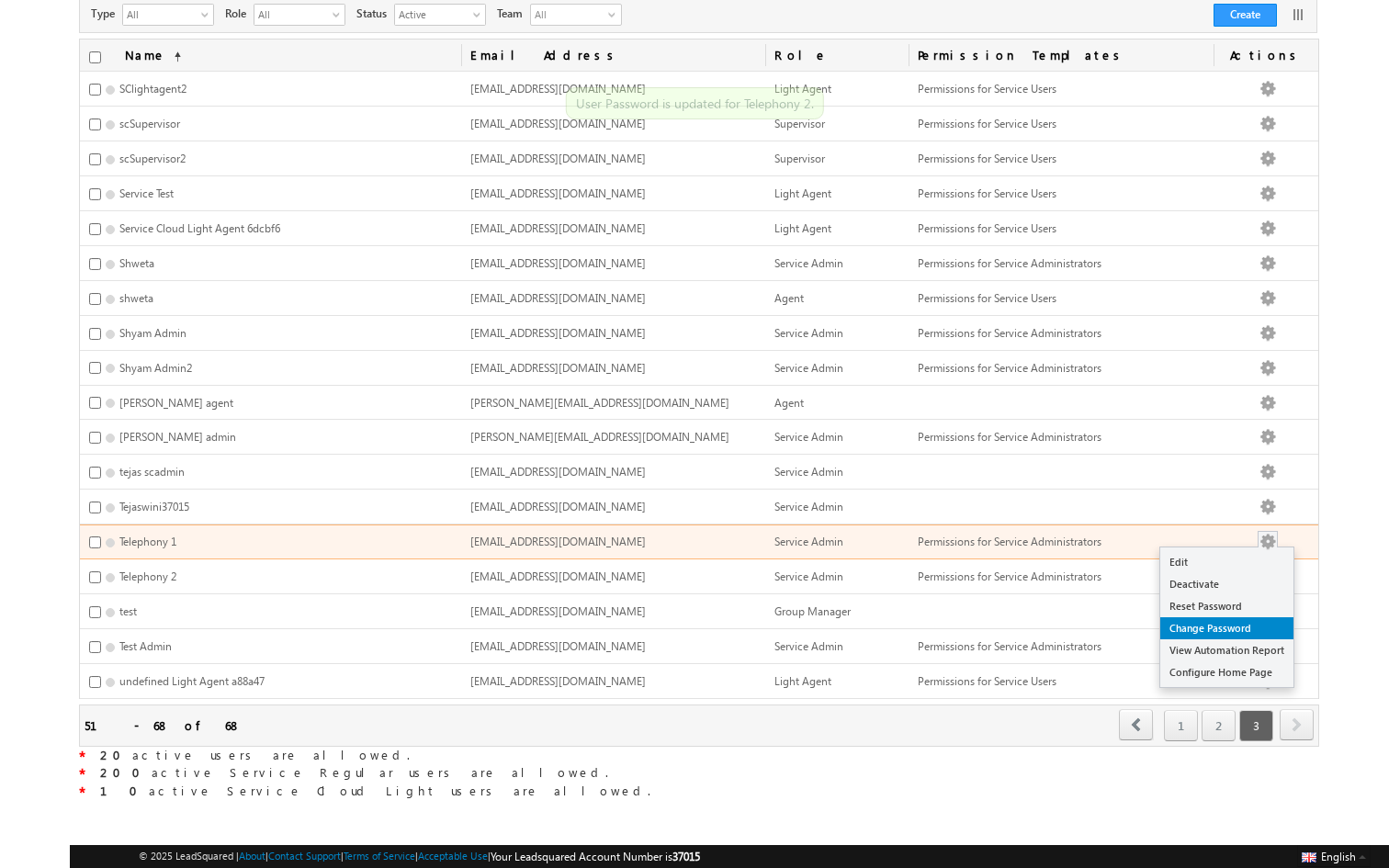
click at [1246, 625] on link "Change Password" at bounding box center [1227, 628] width 134 height 22
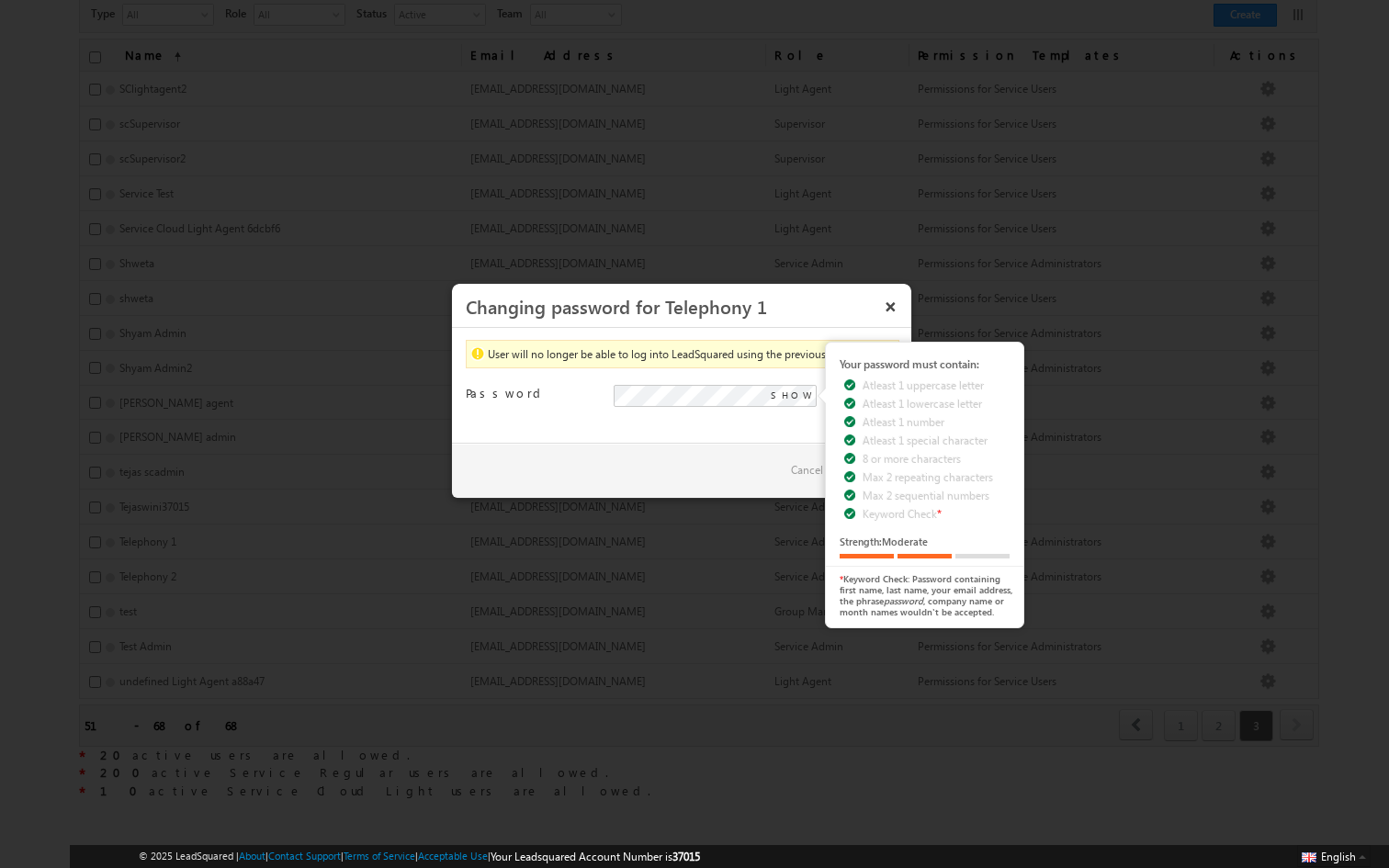
click at [594, 427] on div "User will no longer be able to log into LeadSquared using the previous password…" at bounding box center [682, 385] width 459 height 115
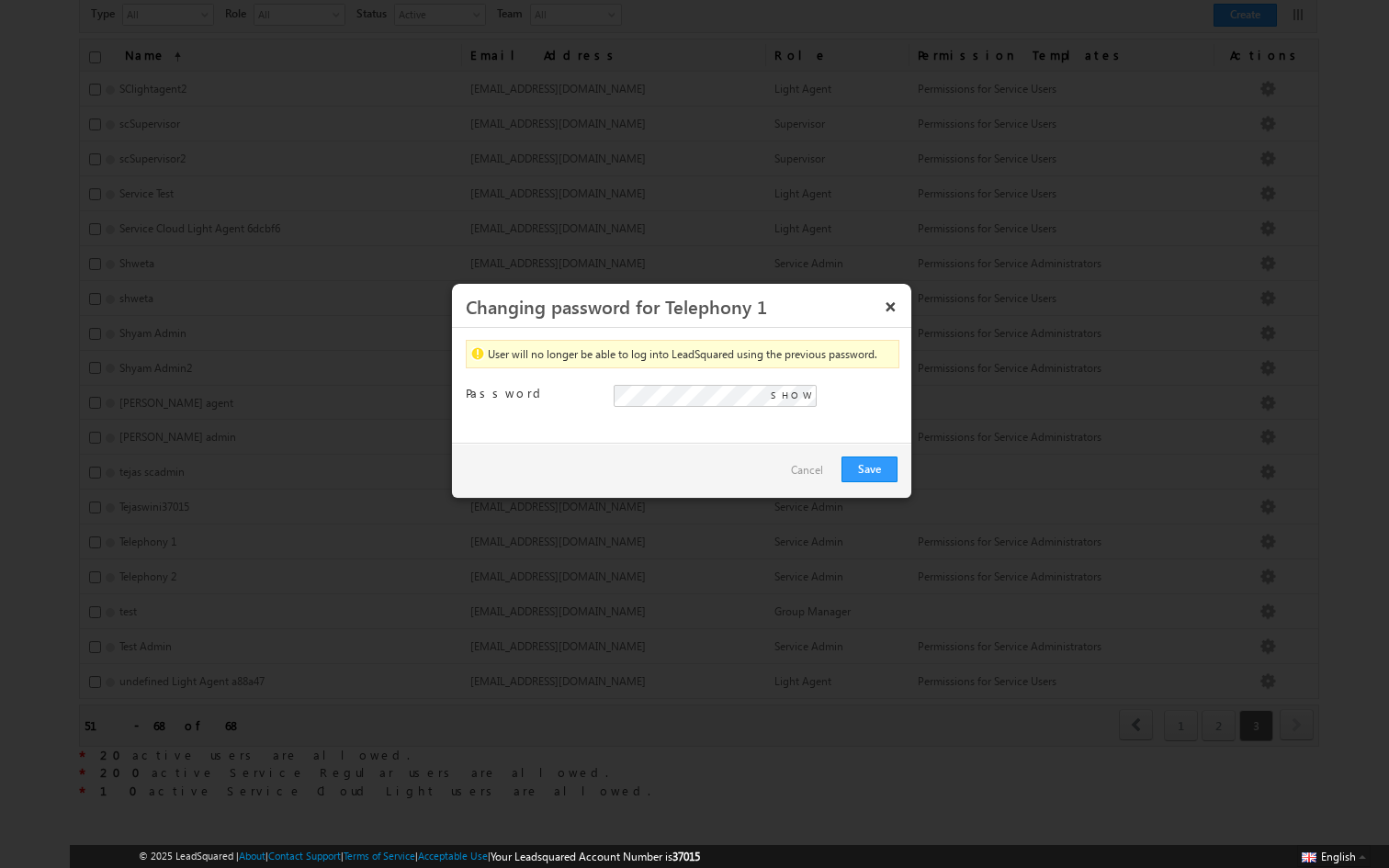
click at [797, 401] on span "SHOW" at bounding box center [791, 395] width 42 height 17
click at [873, 465] on button "Save" at bounding box center [869, 469] width 56 height 26
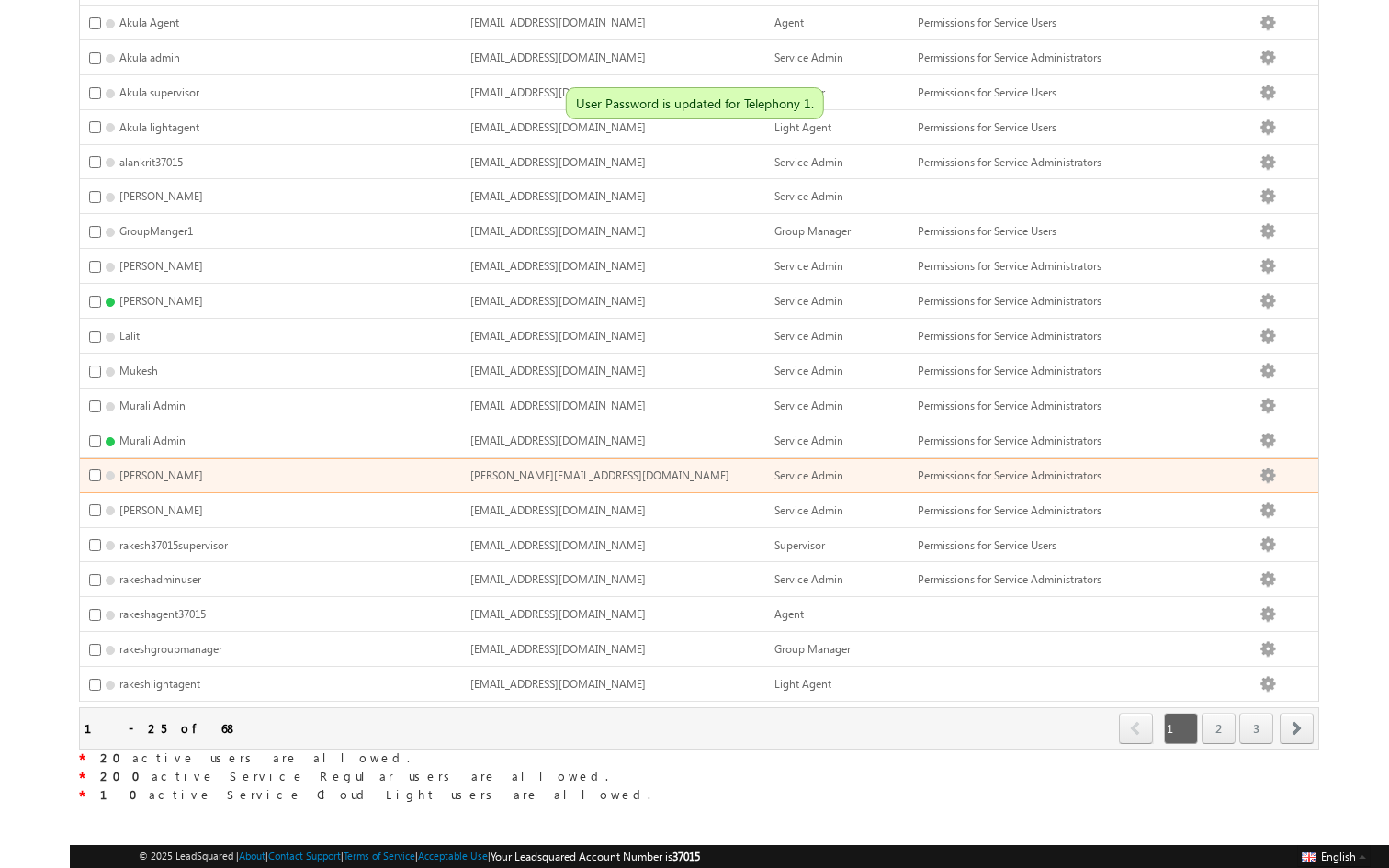
scroll to position [0, 0]
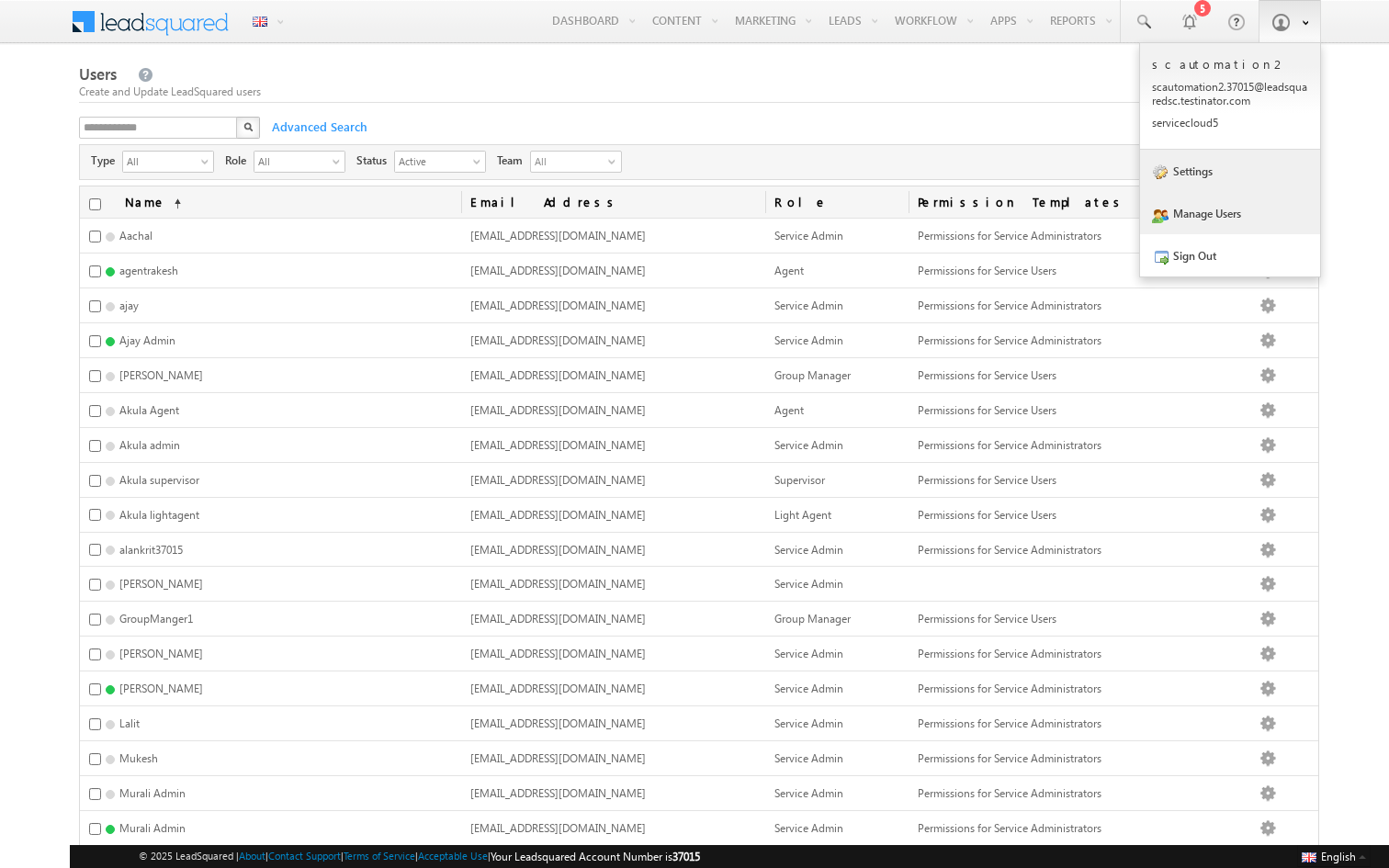
click at [1217, 157] on link "Settings" at bounding box center [1231, 170] width 180 height 43
